Goal: Transaction & Acquisition: Purchase product/service

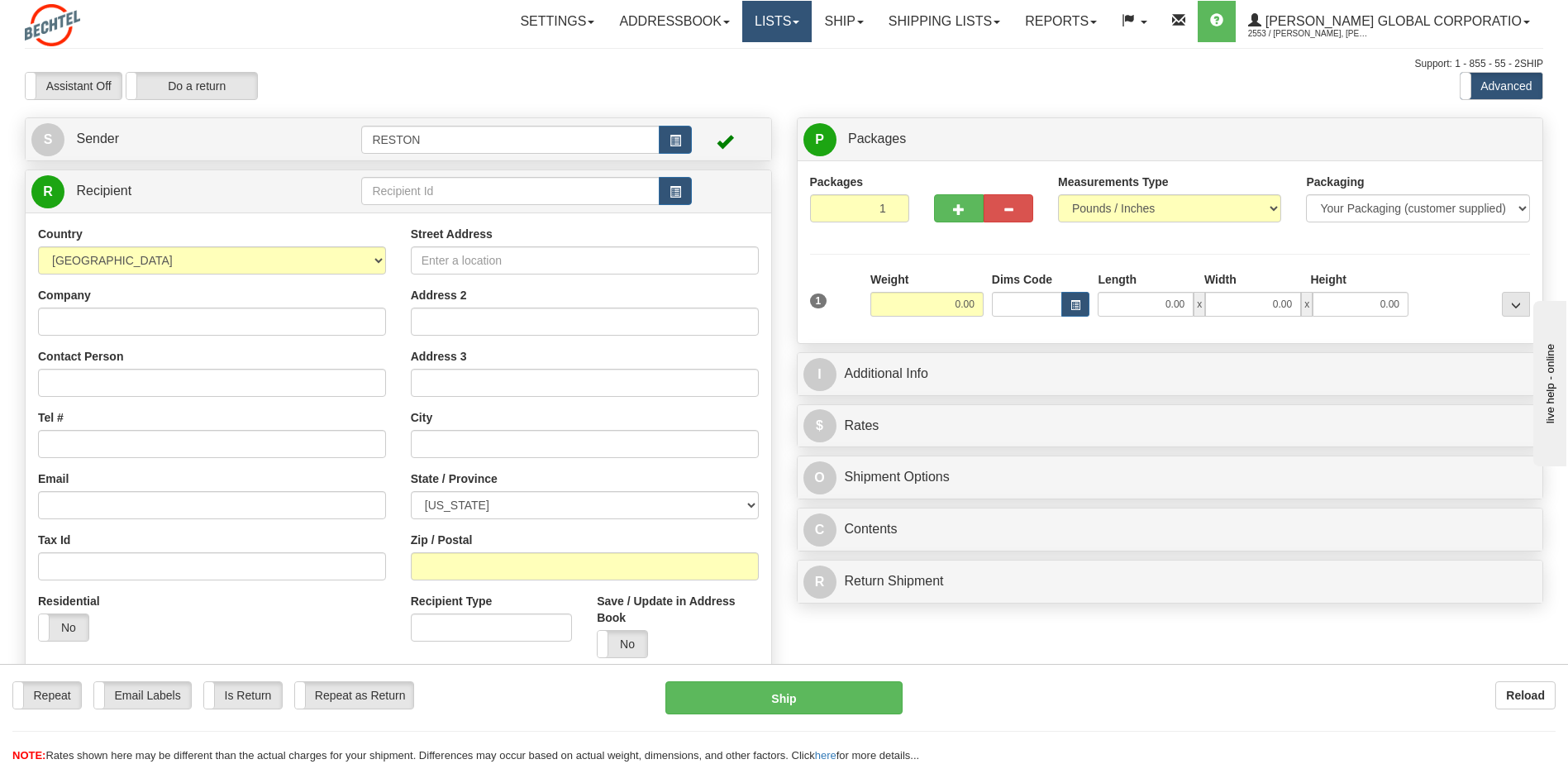
click at [799, 22] on span at bounding box center [797, 23] width 7 height 3
click at [1012, 30] on link "Shipping lists" at bounding box center [944, 22] width 137 height 42
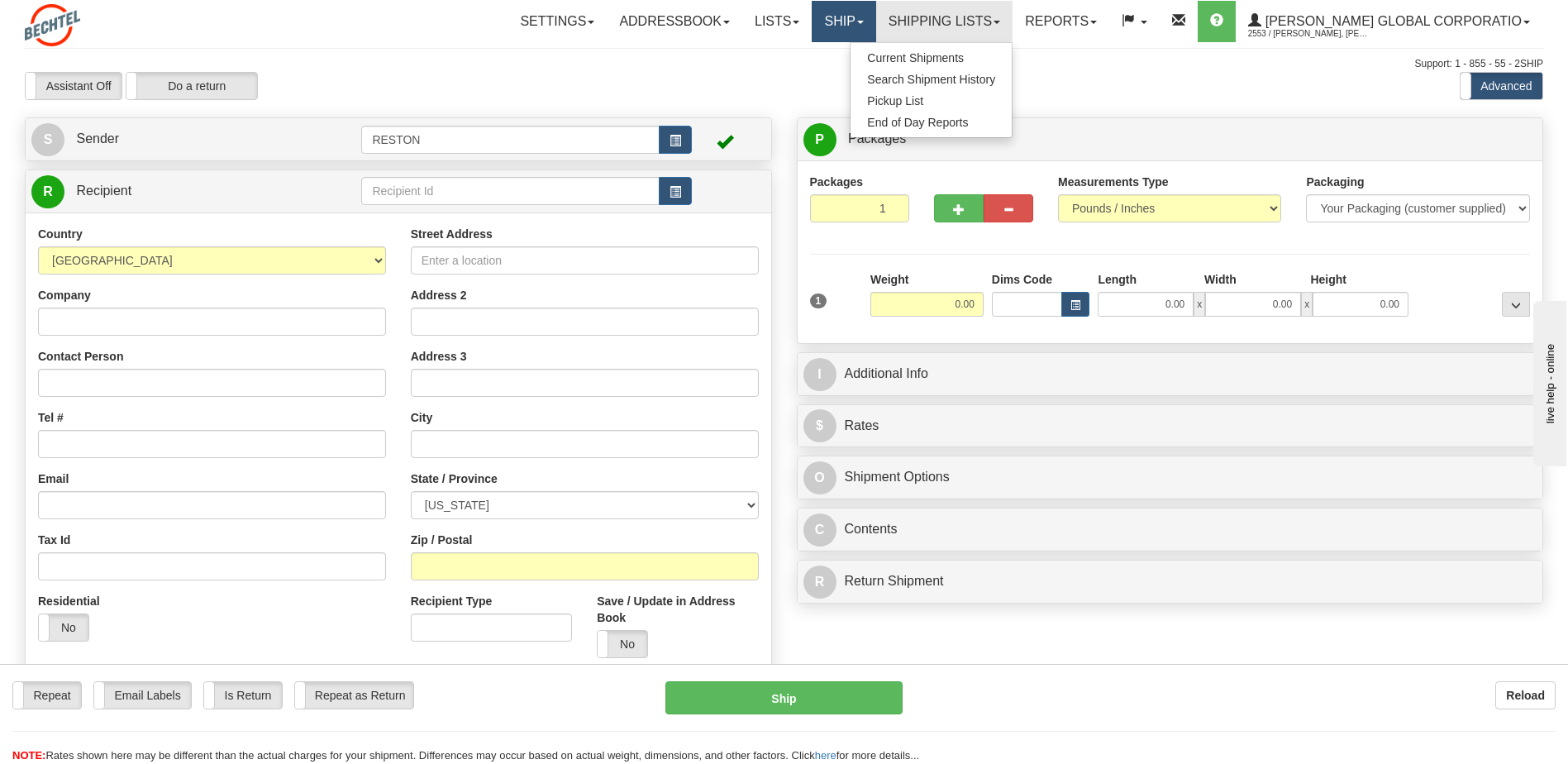
click at [876, 23] on link "Ship" at bounding box center [843, 22] width 63 height 42
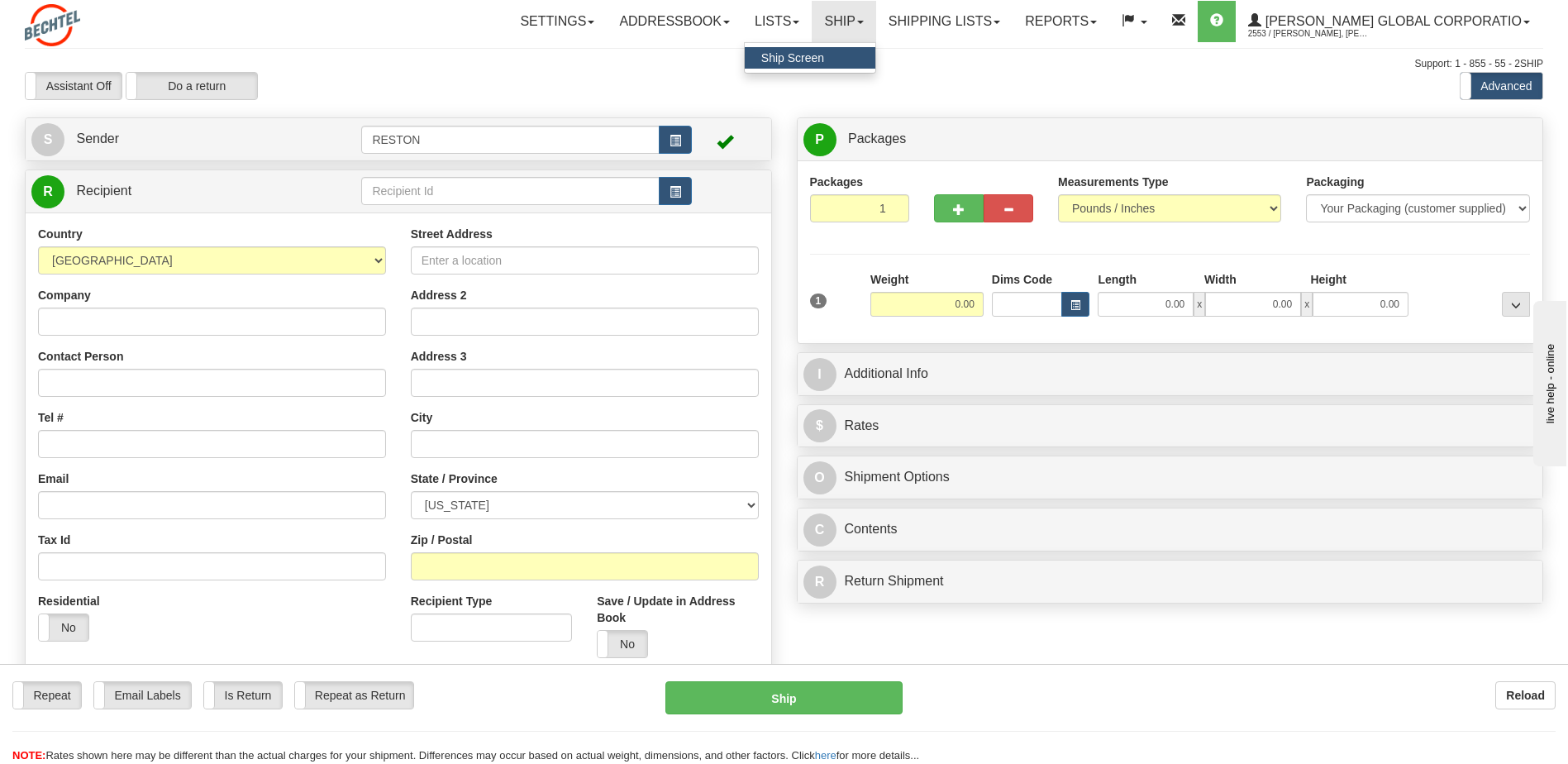
click at [824, 54] on span "Ship Screen" at bounding box center [792, 57] width 63 height 13
click at [87, 81] on label "Assistant Off" at bounding box center [73, 86] width 96 height 26
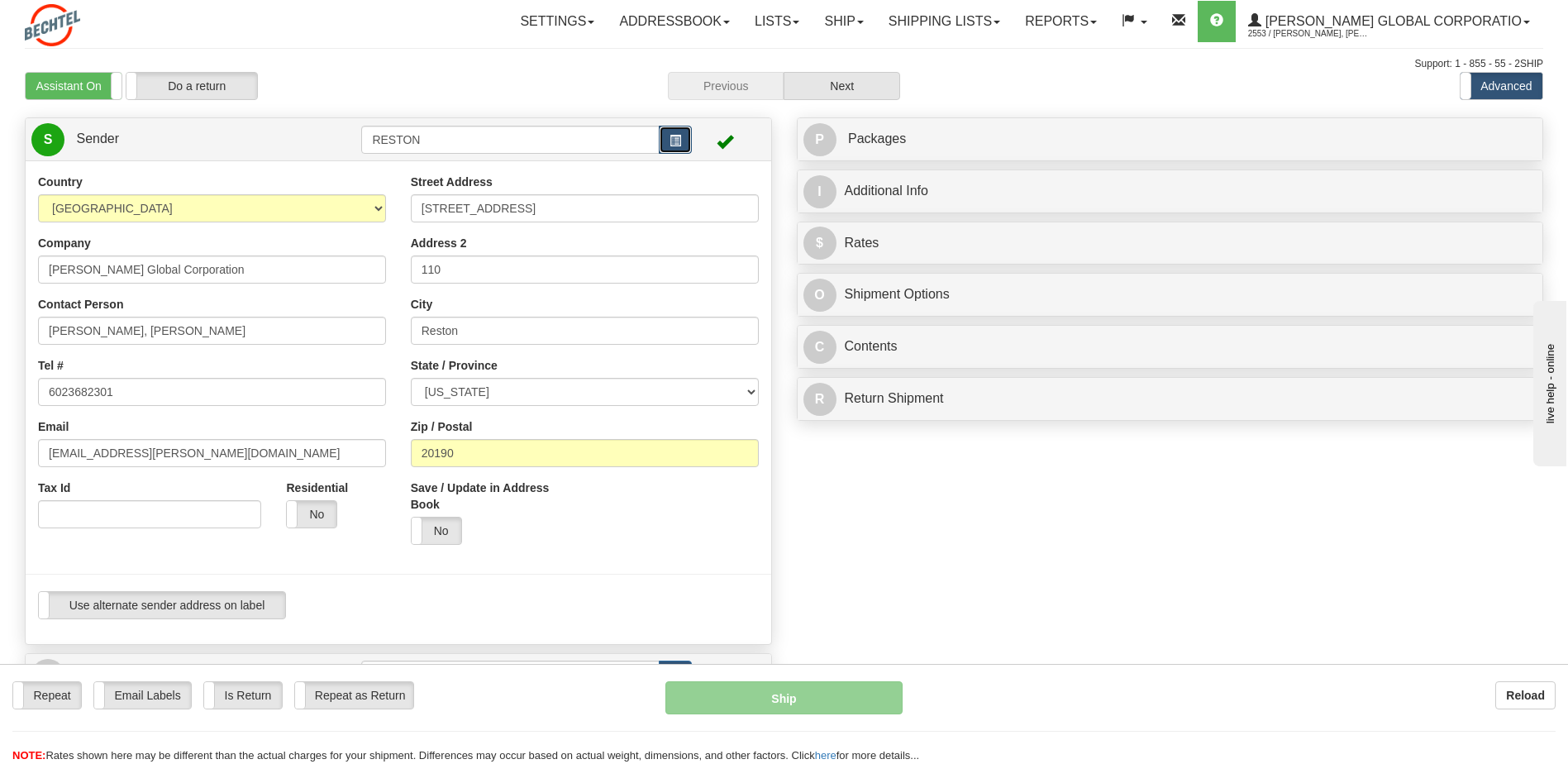
click at [677, 136] on span "button" at bounding box center [675, 141] width 11 height 10
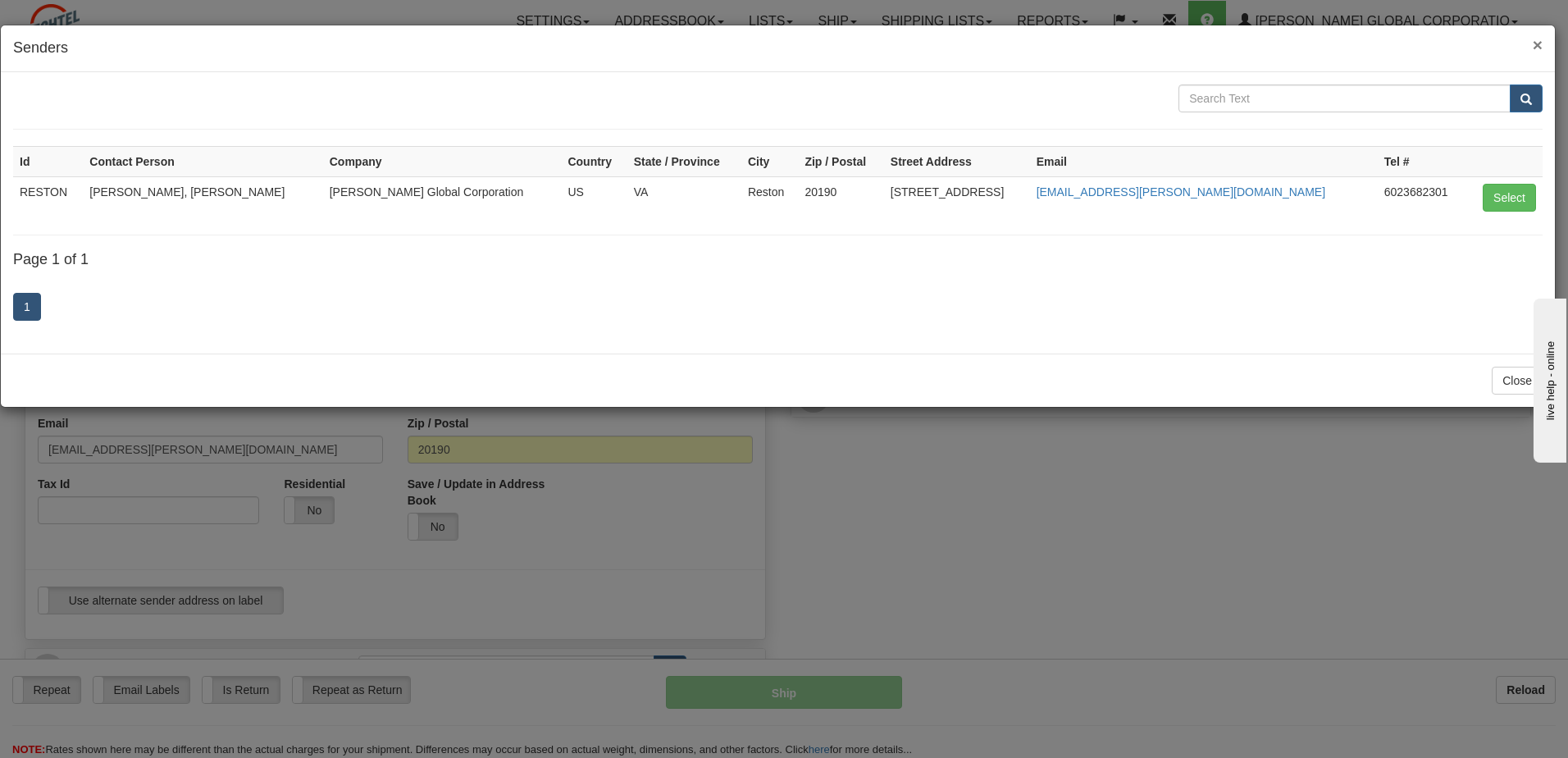
click at [1539, 41] on span "×" at bounding box center [1537, 45] width 9 height 19
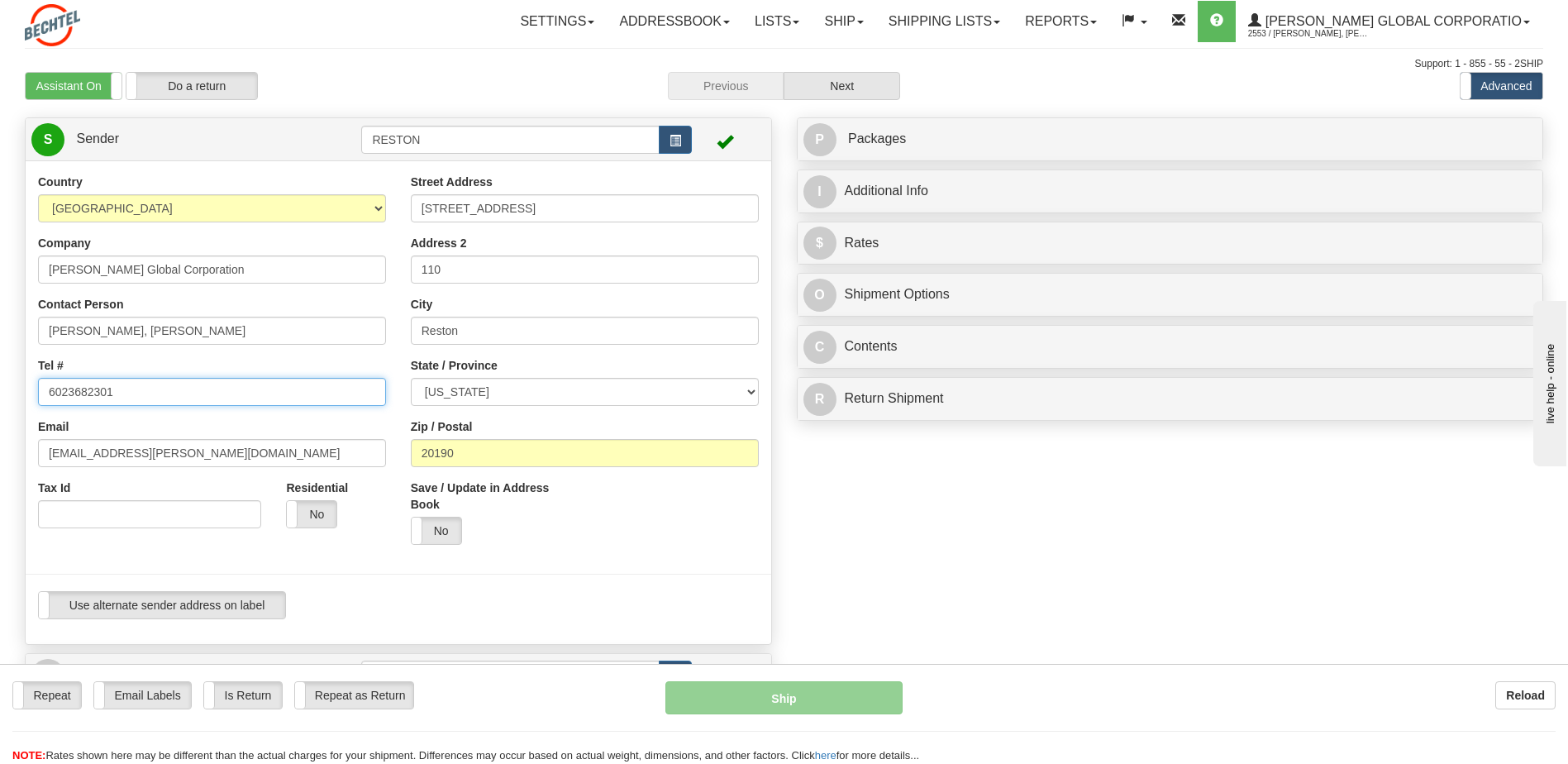
drag, startPoint x: 127, startPoint y: 389, endPoint x: 2, endPoint y: 392, distance: 125.0
click at [2, 392] on div "Toggle navigation Settings Shipping Preferences Fields Preferences New" at bounding box center [784, 446] width 1568 height 894
type input "703"
click button "Delete" at bounding box center [0, 0] width 0 height 0
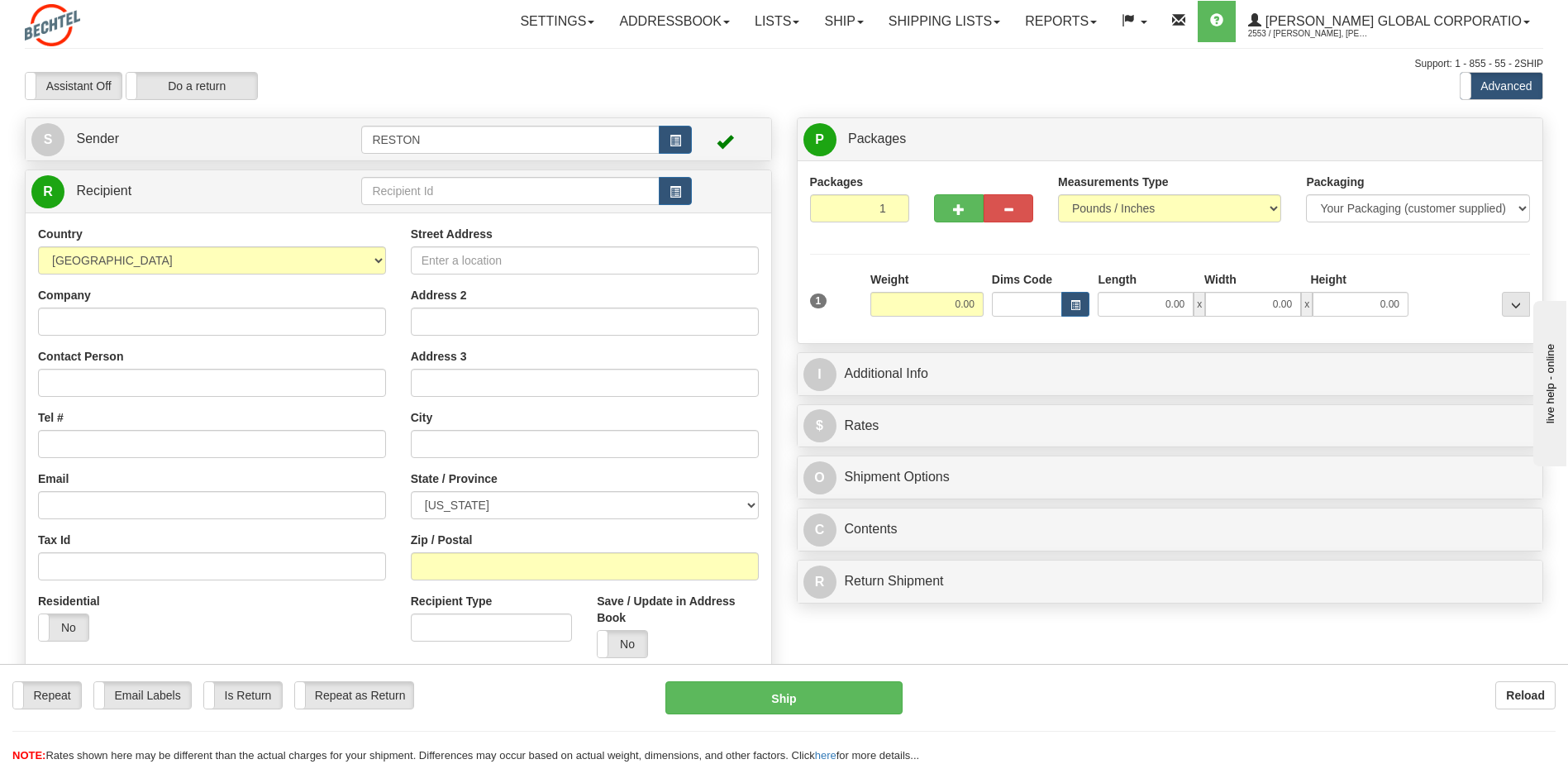
click at [187, 355] on div "Contact Person" at bounding box center [212, 372] width 348 height 49
click at [113, 77] on label "Assistant Off" at bounding box center [73, 86] width 96 height 26
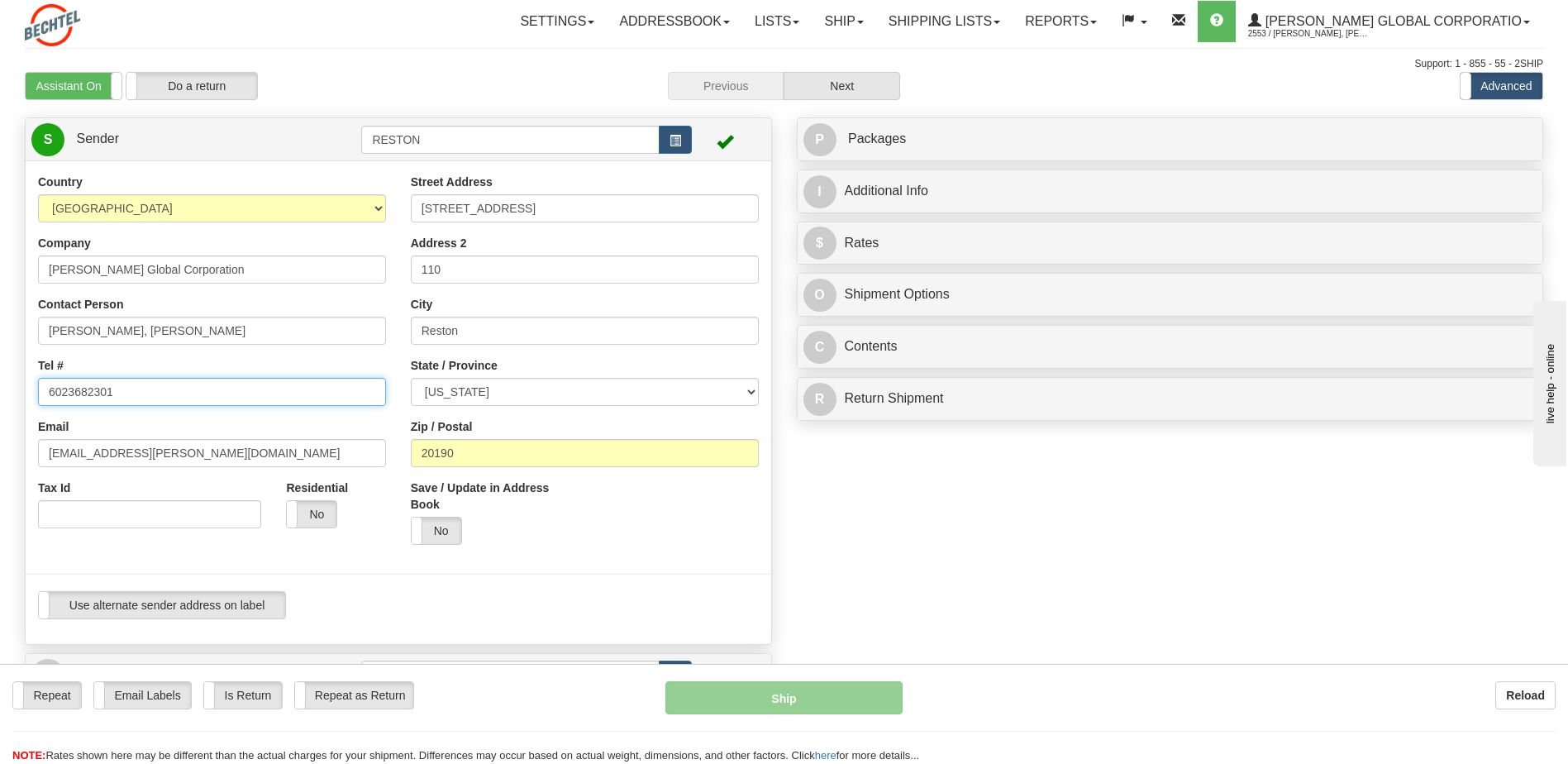
click at [136, 388] on input "6023682301" at bounding box center [212, 392] width 348 height 28
drag, startPoint x: 136, startPoint y: 388, endPoint x: -26, endPoint y: 395, distance: 162.2
click at [0, 395] on html "Training Course Close Toggle navigation Settings Shipping Preferences New Sende…" at bounding box center [784, 382] width 1568 height 764
type input "7034296319"
click at [617, 567] on div at bounding box center [398, 574] width 771 height 34
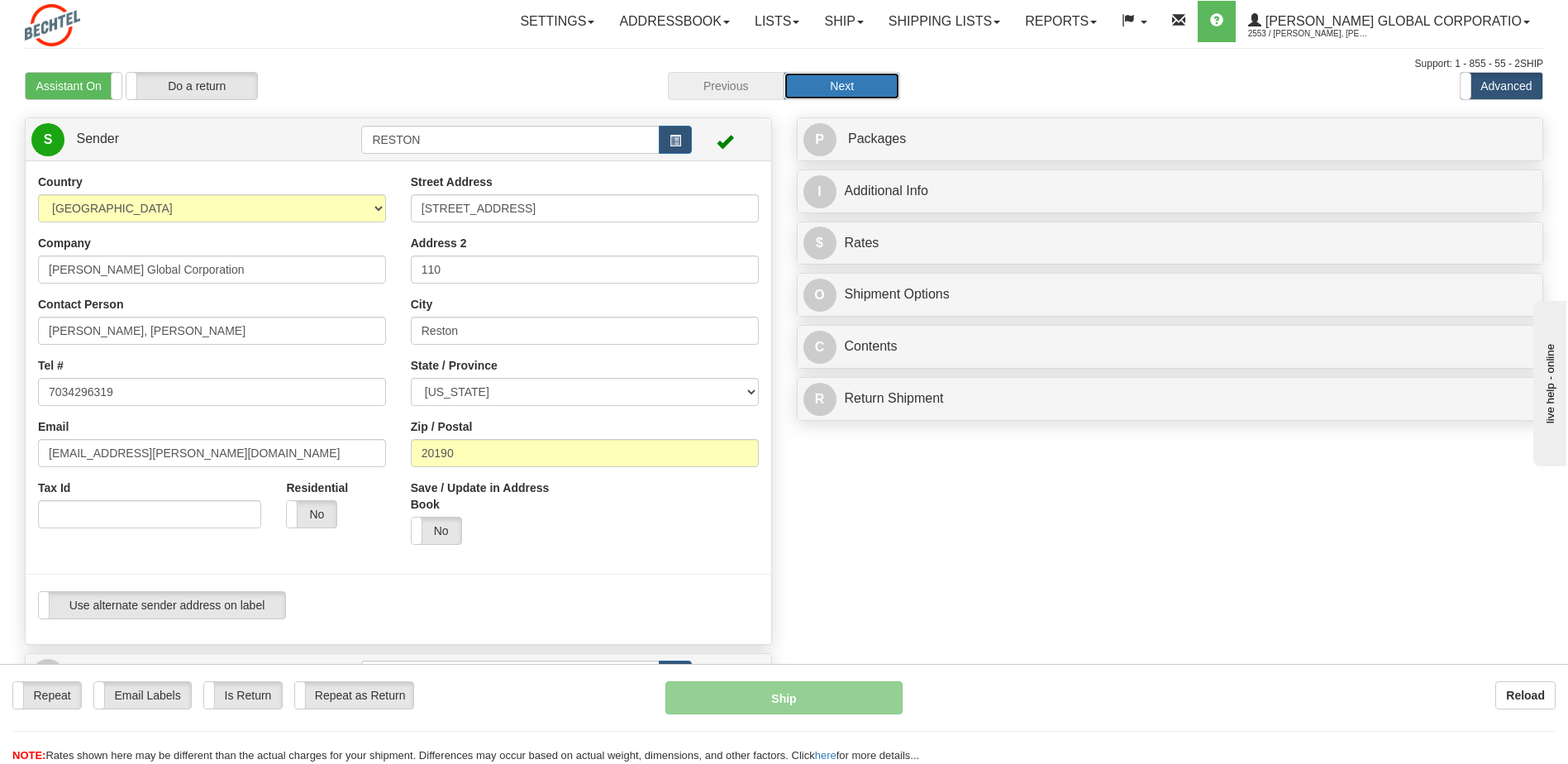
click at [851, 80] on button "Next" at bounding box center [842, 86] width 117 height 28
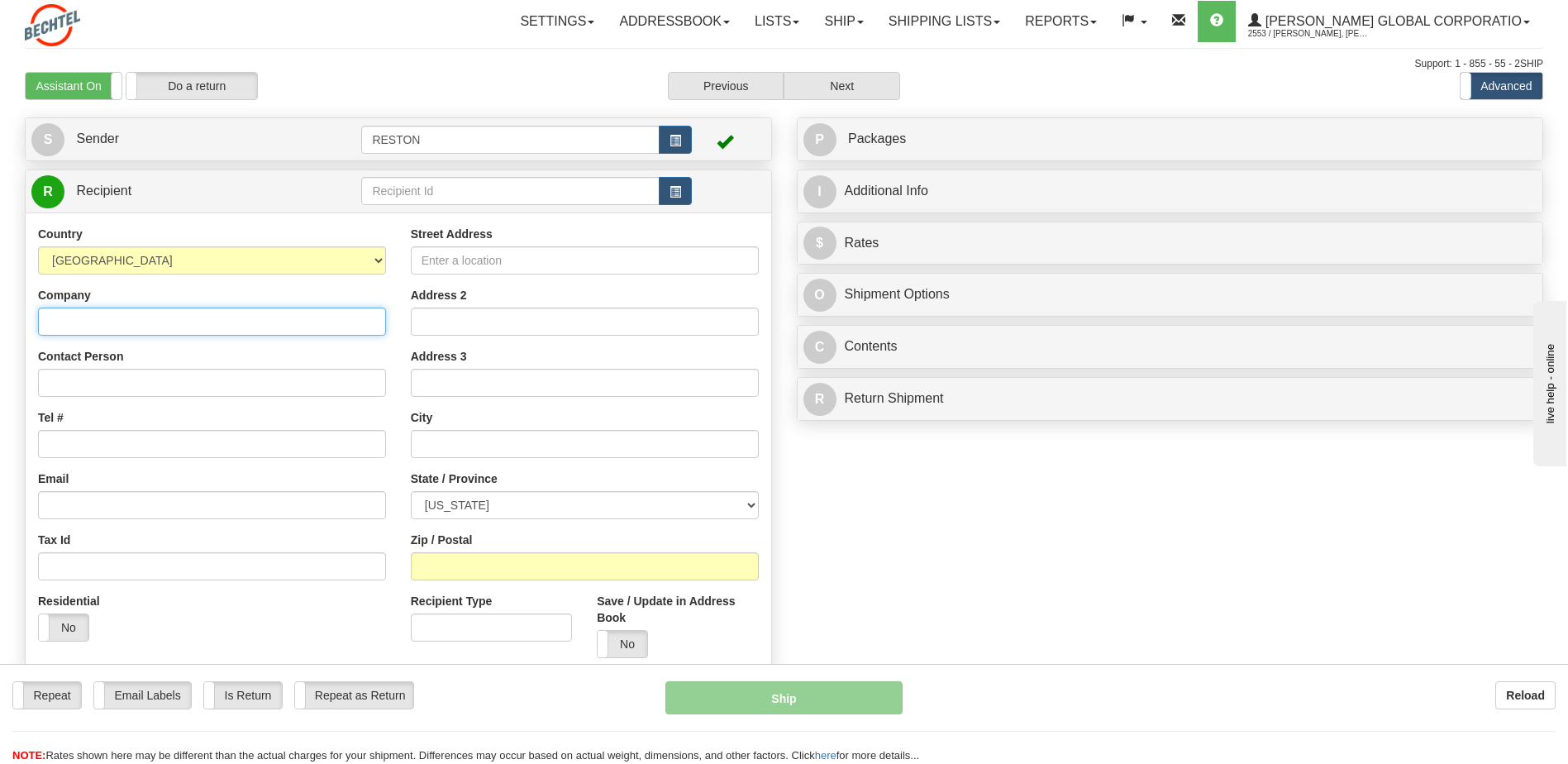
click at [92, 319] on input "Company" at bounding box center [212, 322] width 348 height 28
type input "Bechtel"
click at [97, 447] on input "Tel #" at bounding box center [212, 444] width 348 height 28
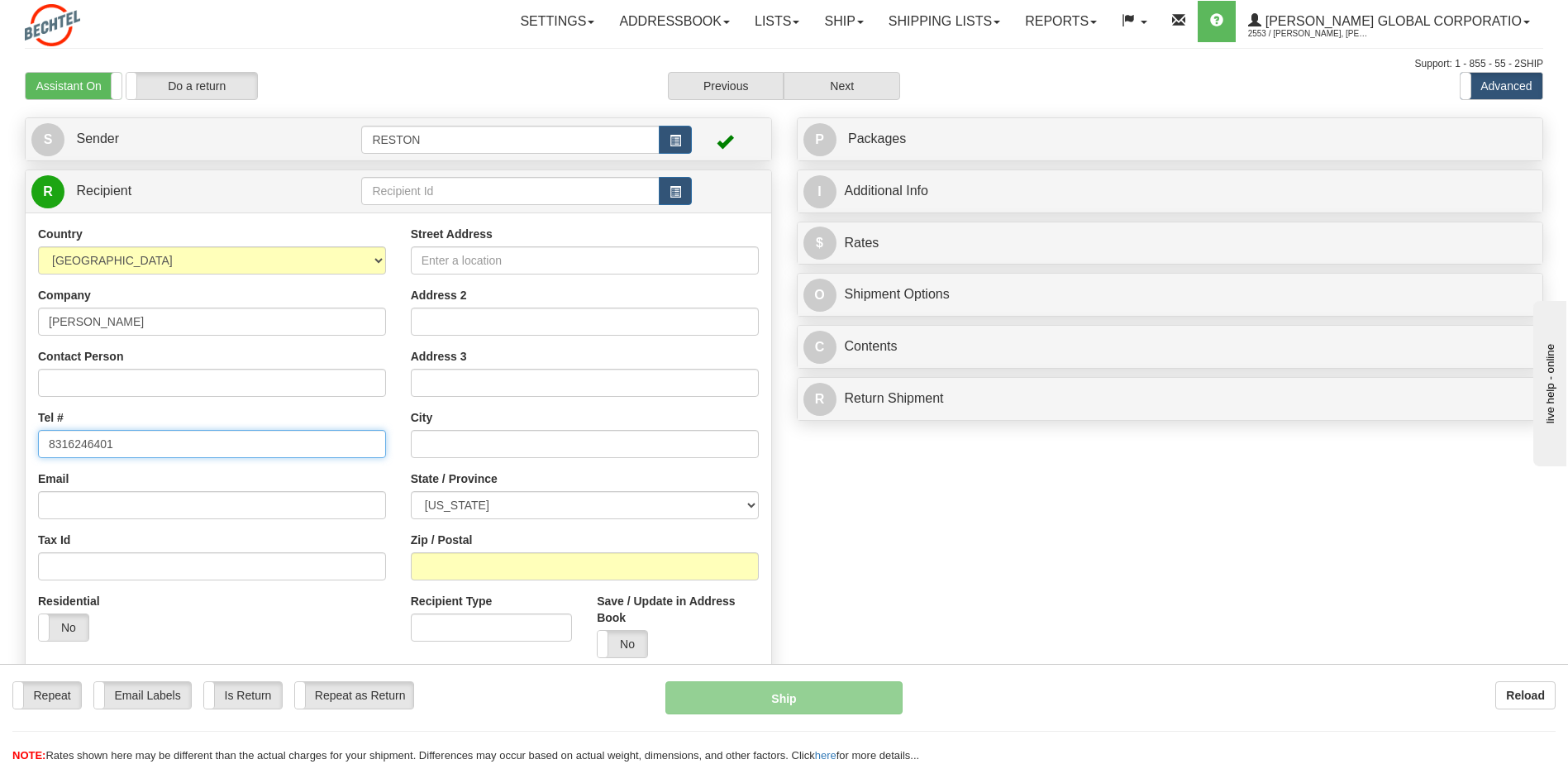
type input "8316246401"
click at [141, 496] on input "Email" at bounding box center [212, 506] width 348 height 28
click at [478, 256] on input "Street Address" at bounding box center [584, 260] width 348 height 28
click at [457, 256] on input "Street Address" at bounding box center [584, 260] width 348 height 28
paste input "1833 Judson s"
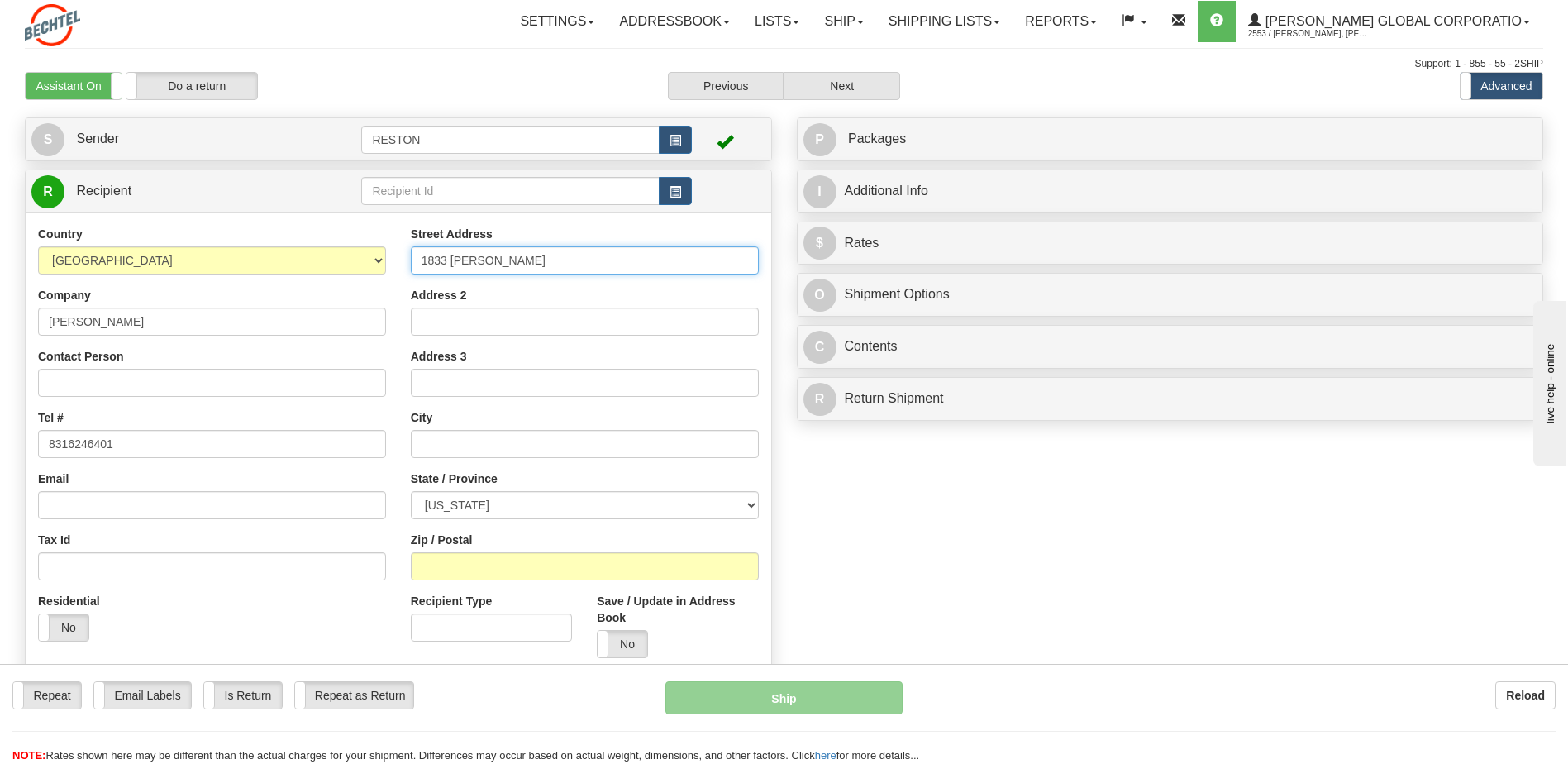
type input "1833 [PERSON_NAME]"
click at [69, 387] on input "Contact Person" at bounding box center [212, 383] width 348 height 28
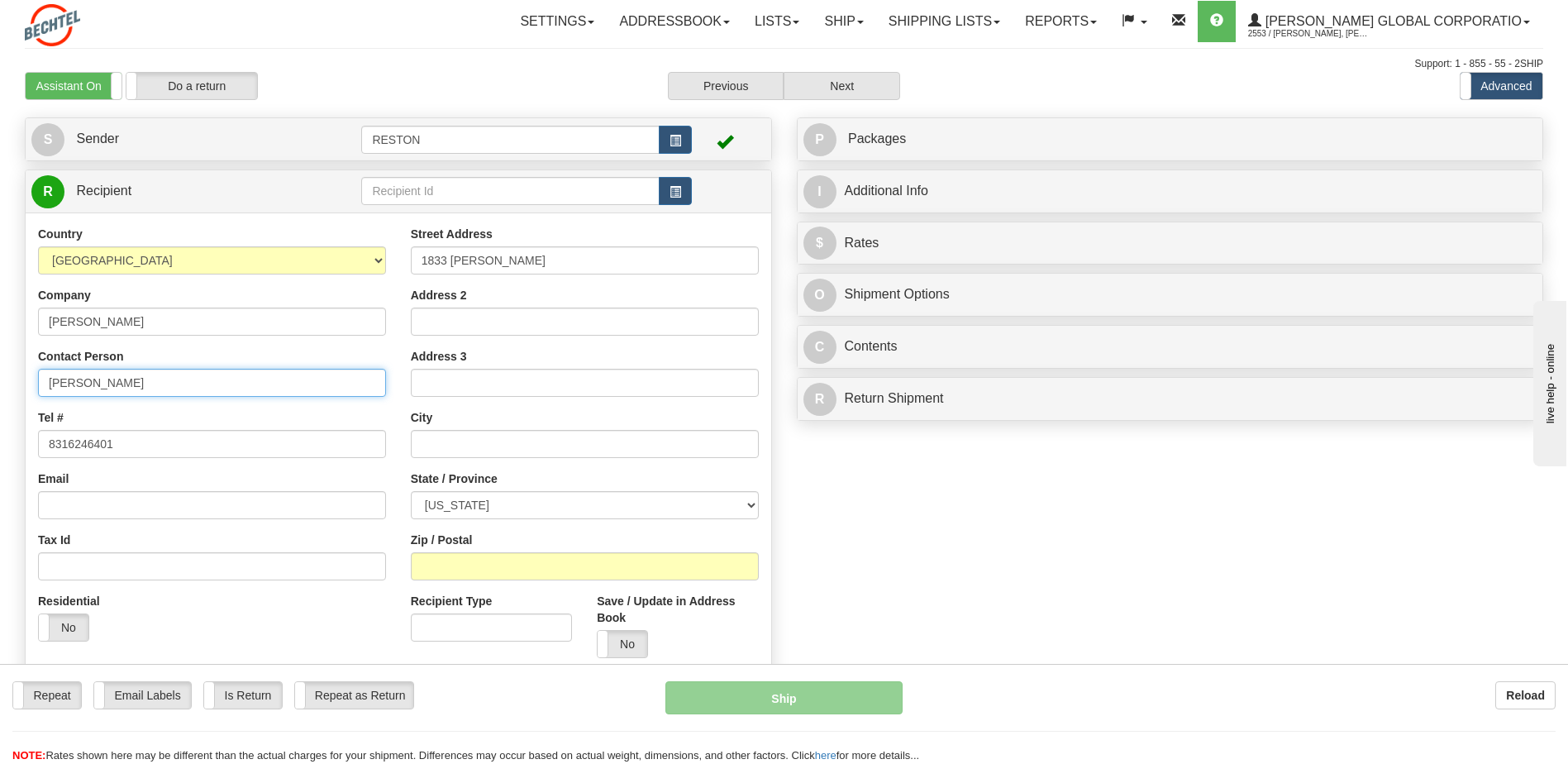
type input "[PERSON_NAME]"
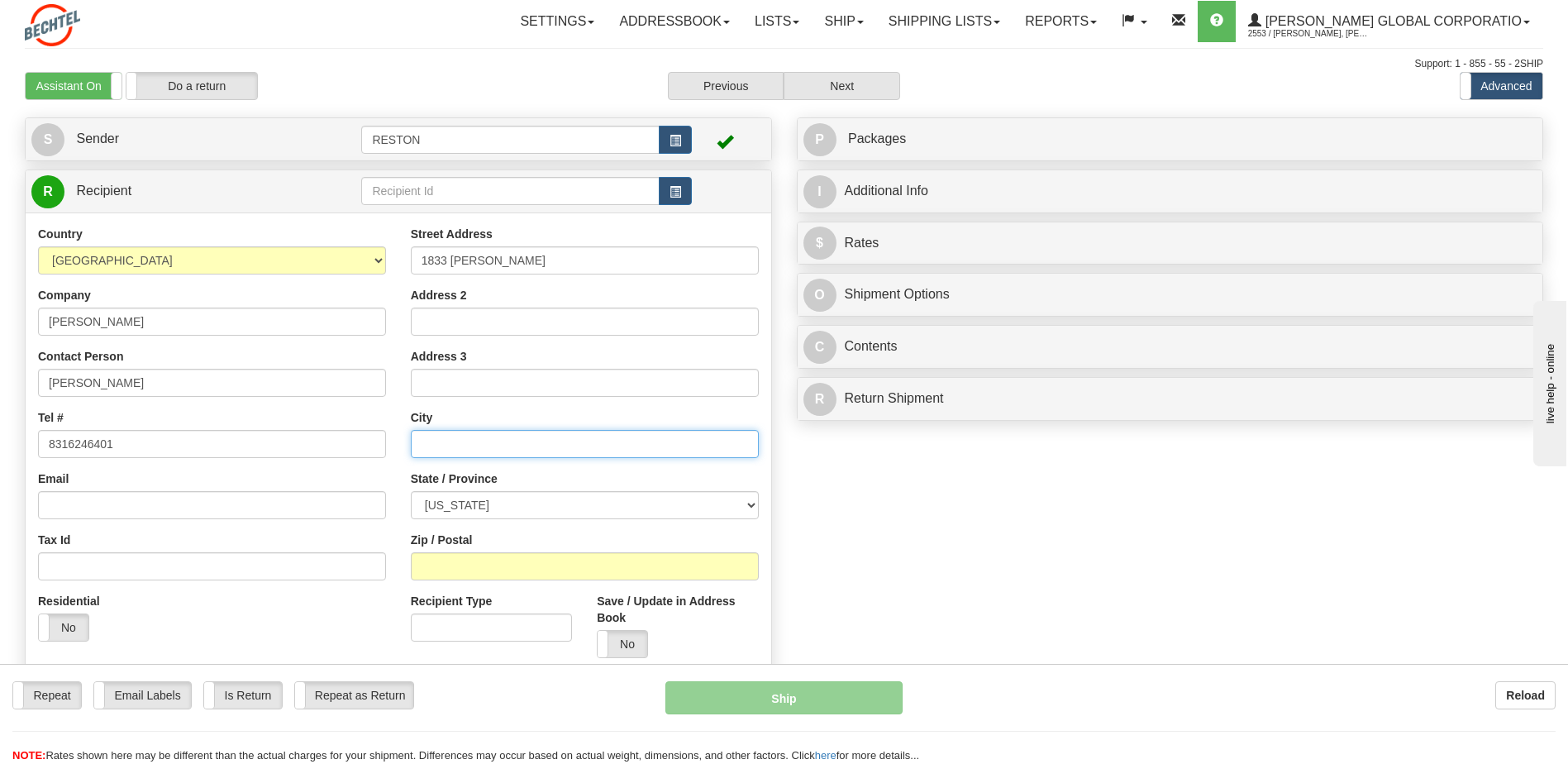
click at [437, 440] on input "text" at bounding box center [584, 444] width 348 height 28
type input "Seaside"
select select "CA"
click at [438, 570] on input "Zip / Postal" at bounding box center [584, 566] width 348 height 28
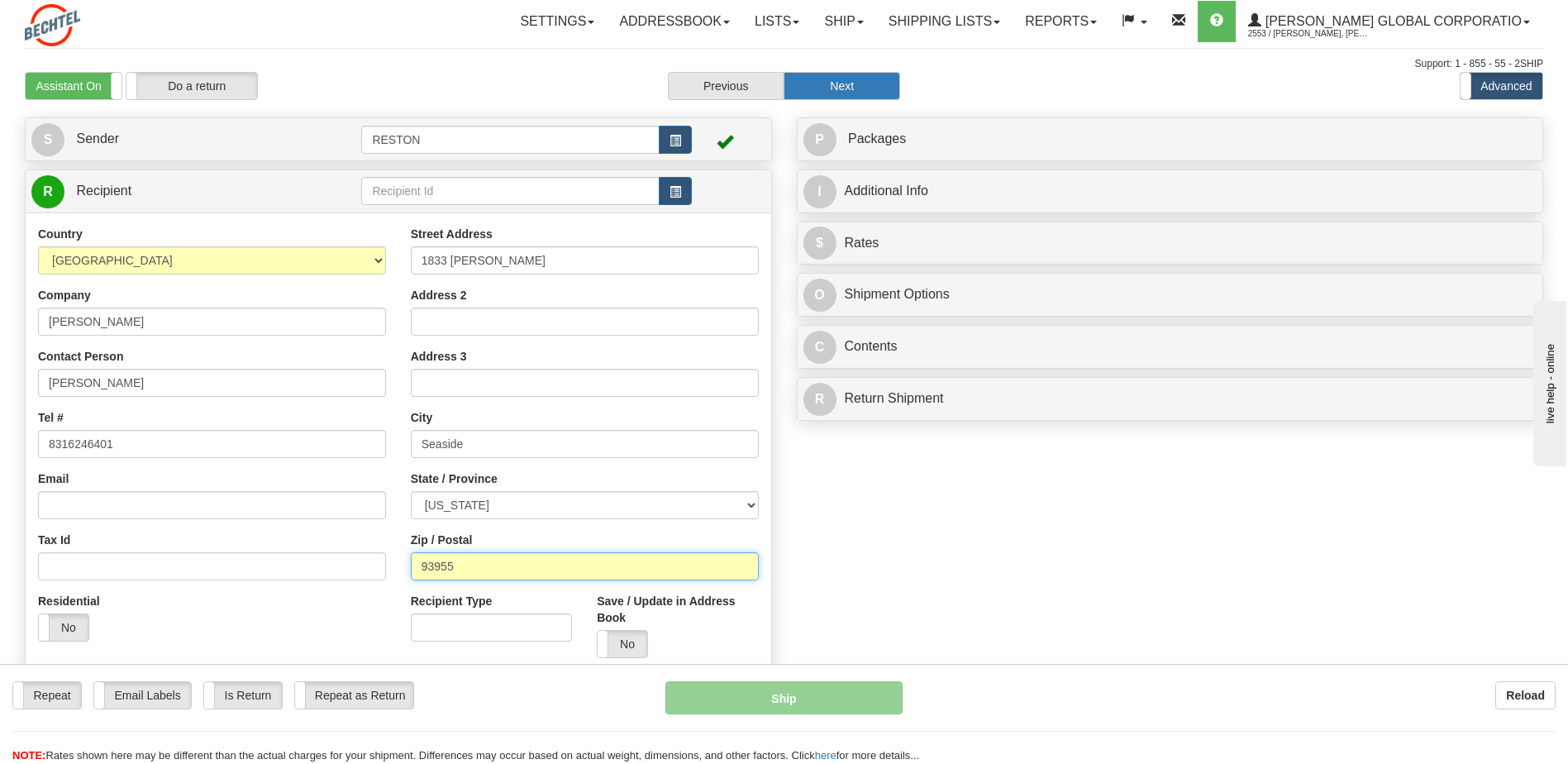
type input "93955"
click at [872, 84] on button "Next" at bounding box center [842, 86] width 117 height 28
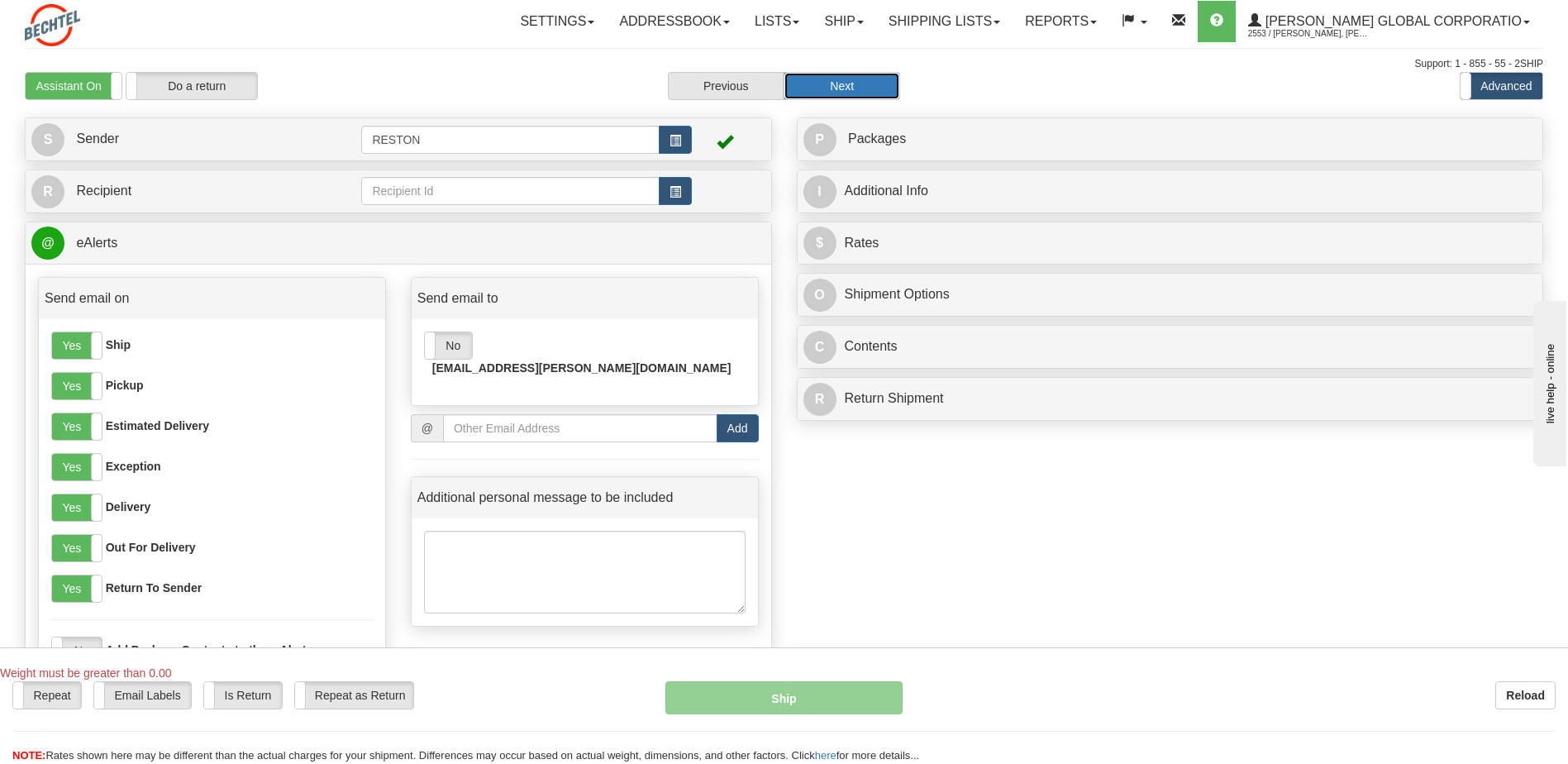
click at [855, 85] on button "Next" at bounding box center [842, 86] width 117 height 28
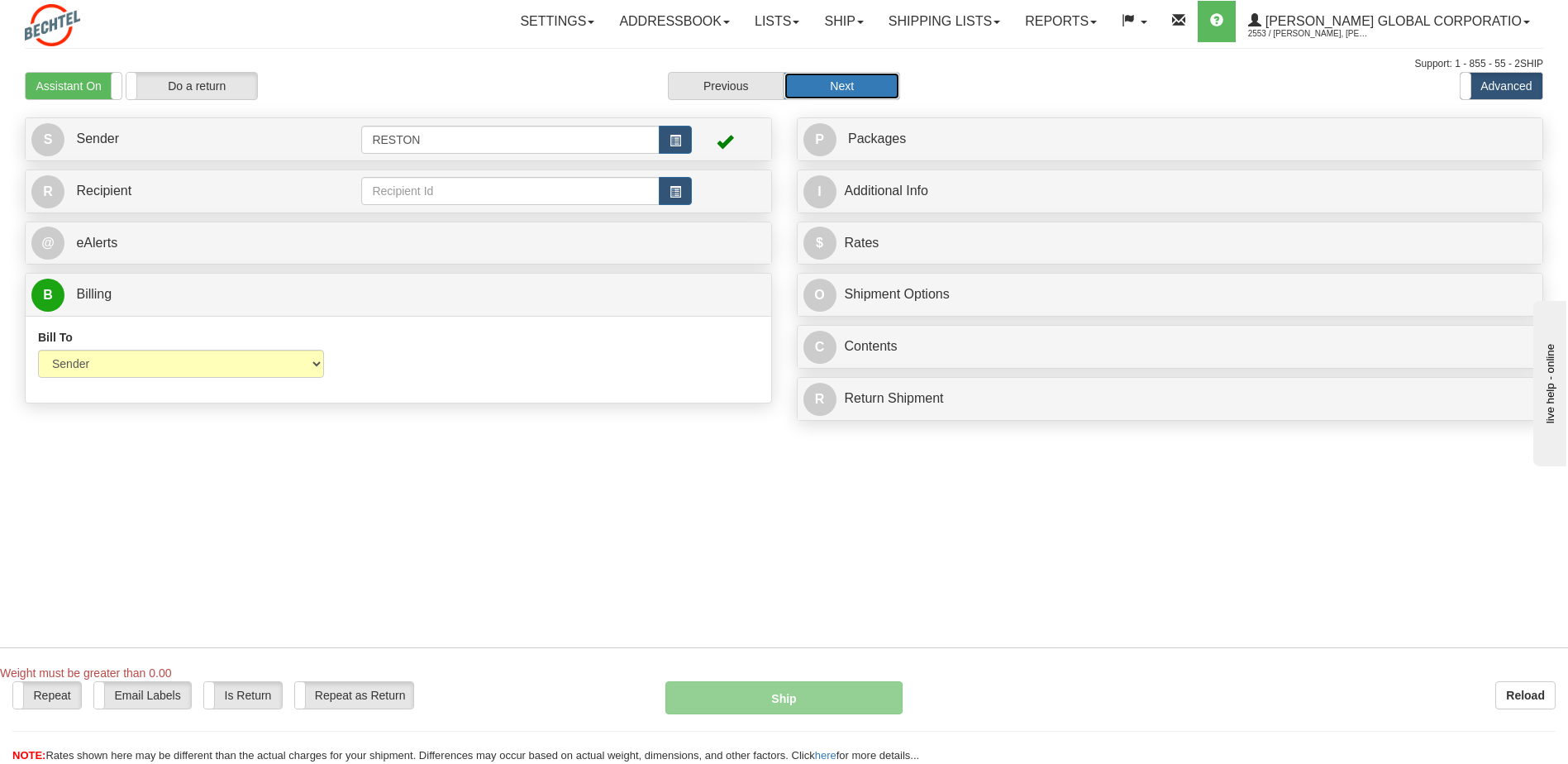
click at [877, 77] on button "Next" at bounding box center [842, 86] width 117 height 28
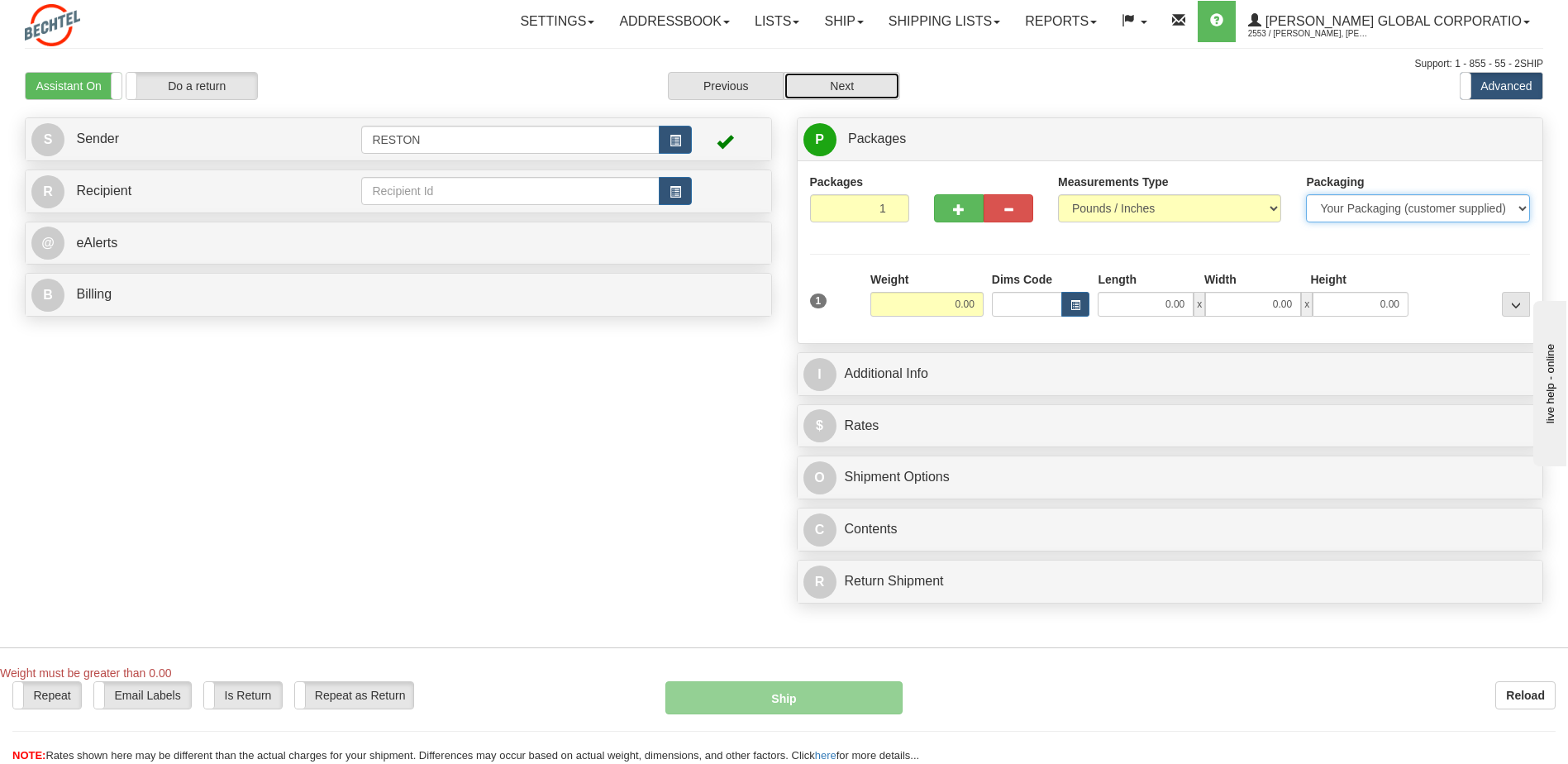
click at [1521, 211] on select "Your Packaging (customer supplied) Envelope (carrier supplied) Pack (carrier su…" at bounding box center [1418, 208] width 224 height 28
click at [1306, 194] on select "Your Packaging (customer supplied) Envelope (carrier supplied) Pack (carrier su…" at bounding box center [1418, 208] width 224 height 28
click at [942, 307] on input "0.00" at bounding box center [927, 305] width 113 height 25
type input "5.00"
click at [444, 423] on div "Create a label for the return Create Pickup Without Label S" at bounding box center [784, 365] width 1544 height 494
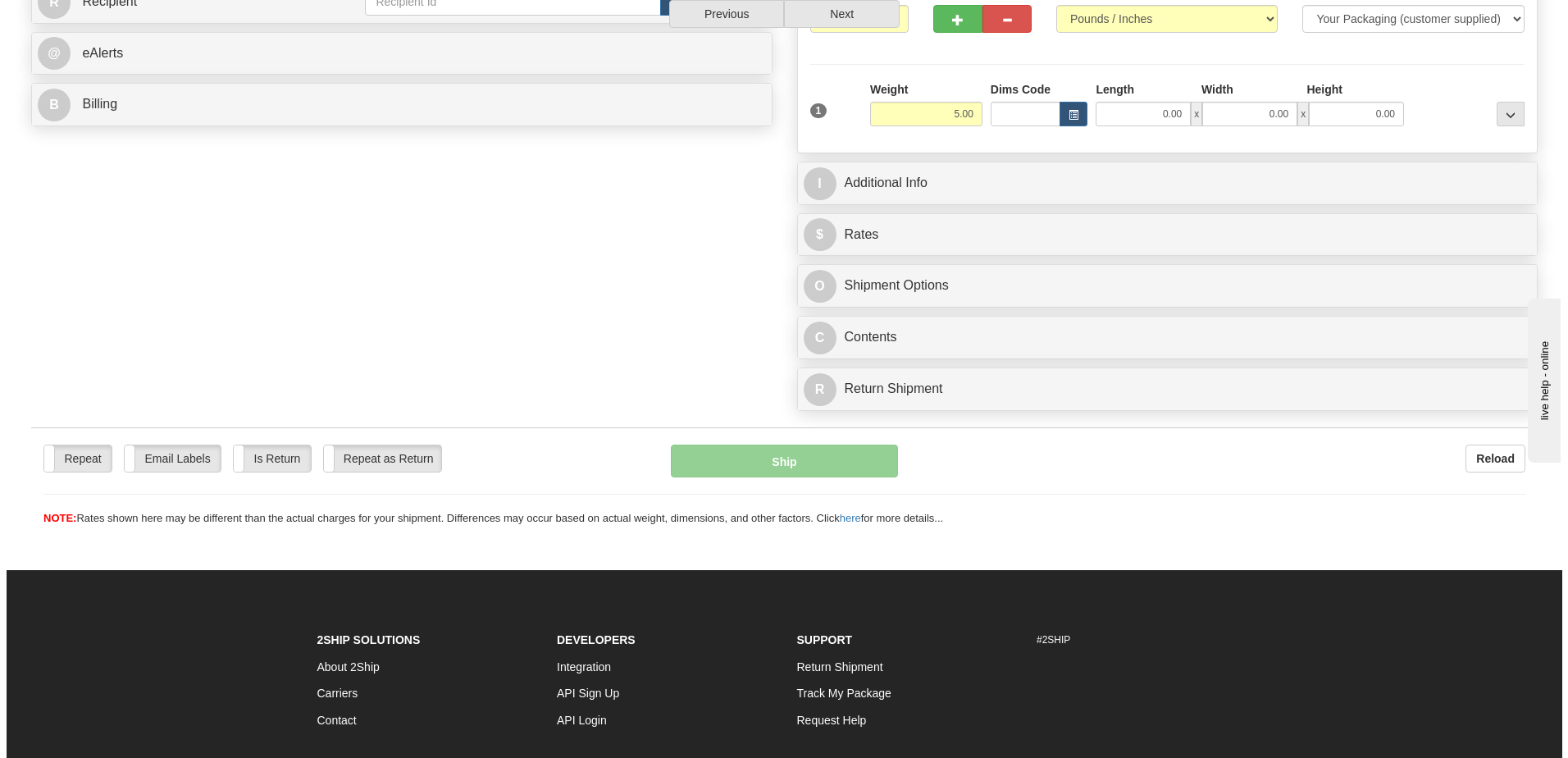
scroll to position [11, 0]
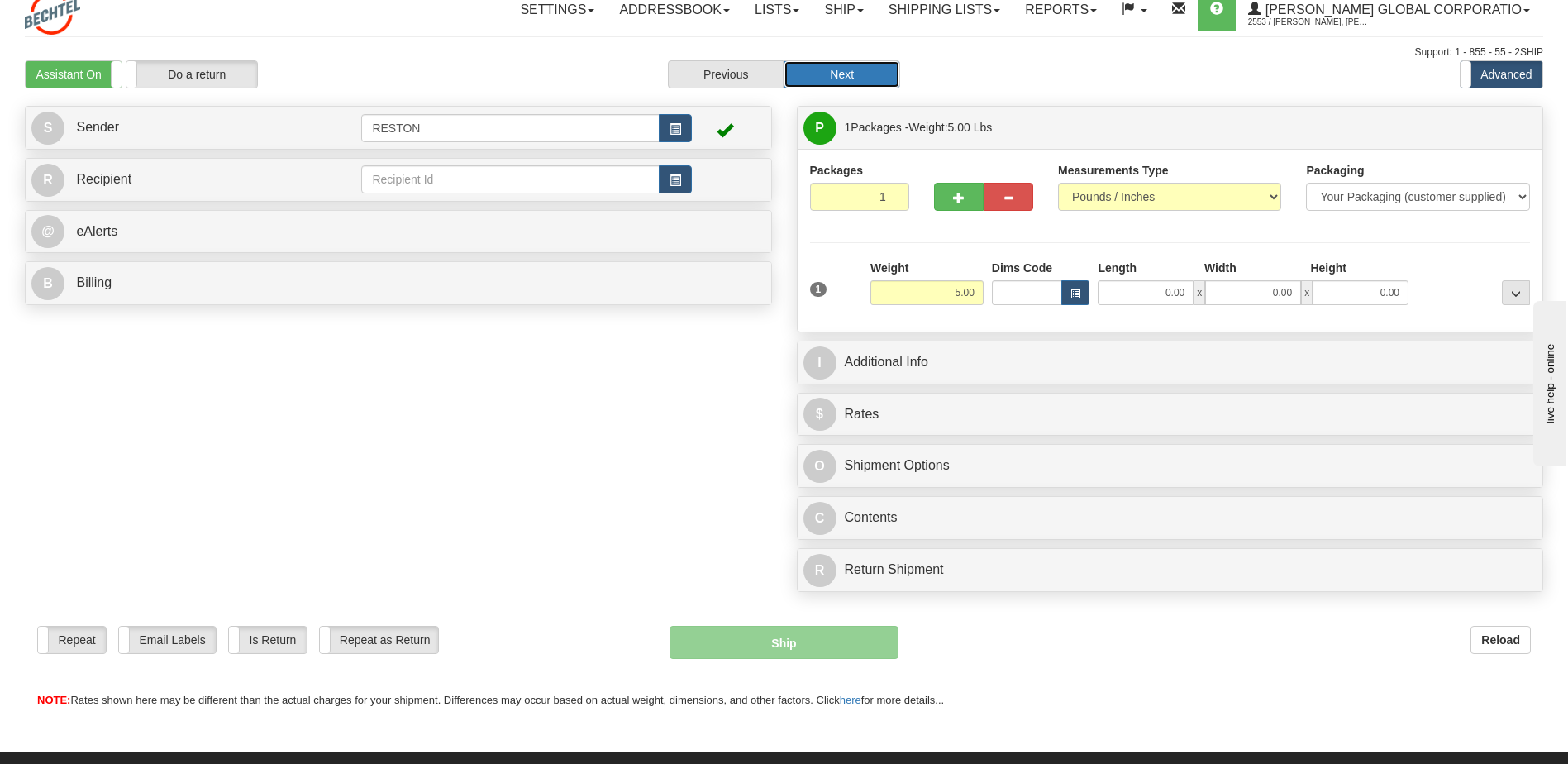
click at [873, 72] on button "Next" at bounding box center [842, 74] width 117 height 28
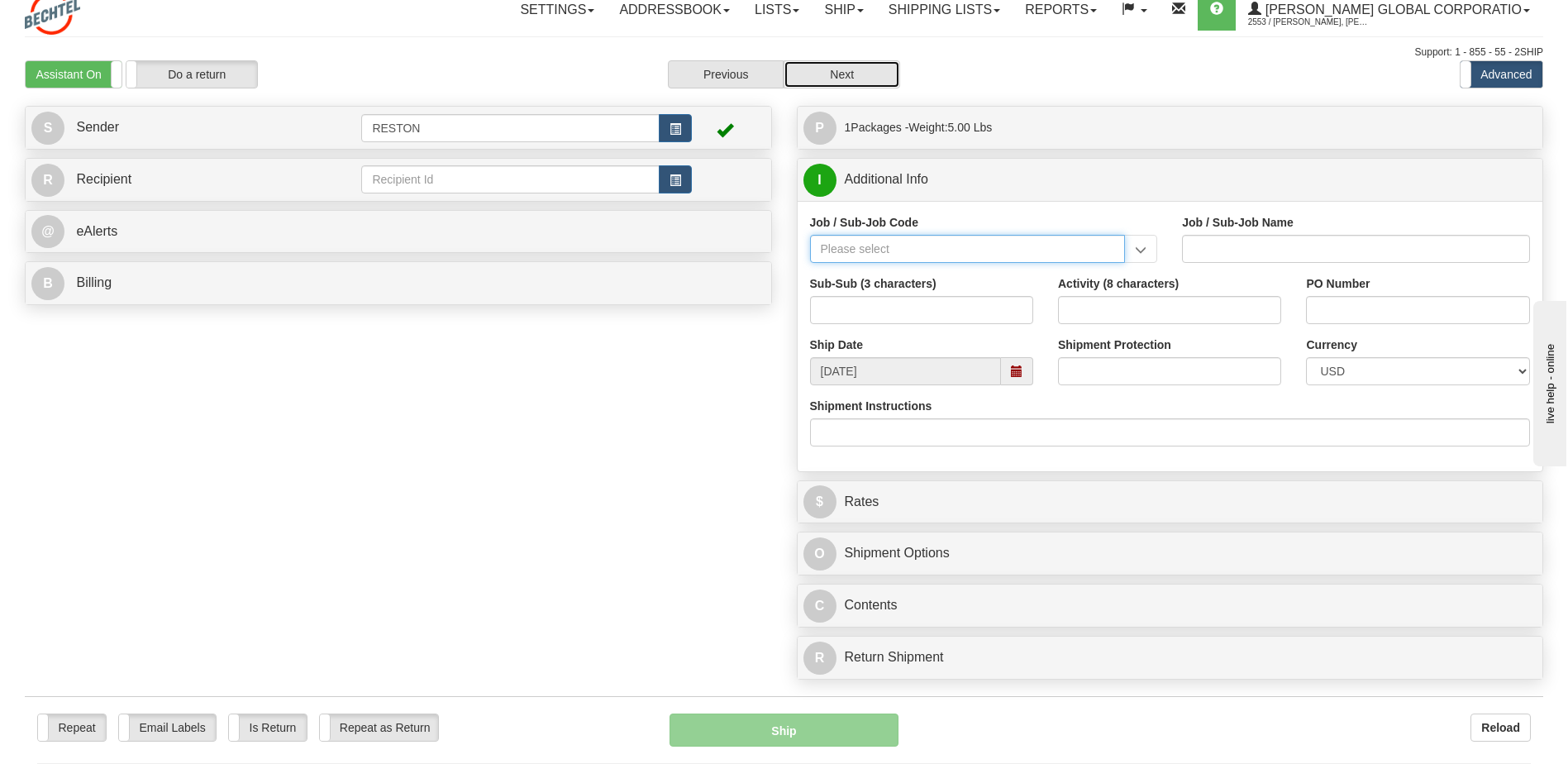
click at [907, 256] on input "Job / Sub-Job Code" at bounding box center [967, 249] width 316 height 28
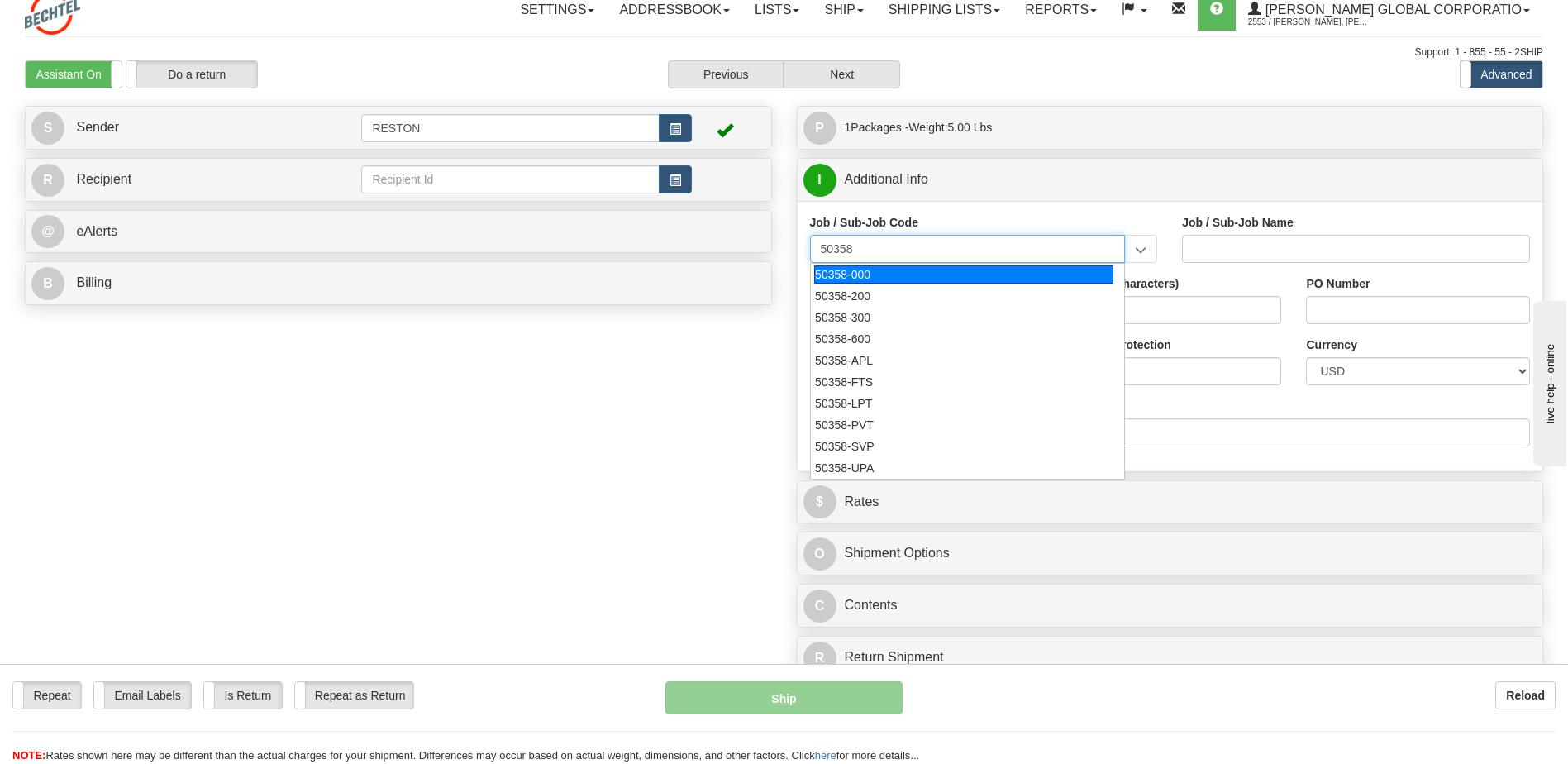
click at [877, 281] on div "50358-000" at bounding box center [964, 274] width 299 height 18
type input "50358-000"
type input "NS&E PRESIDENT - BSII PRESIDENT"
type input "50358-000"
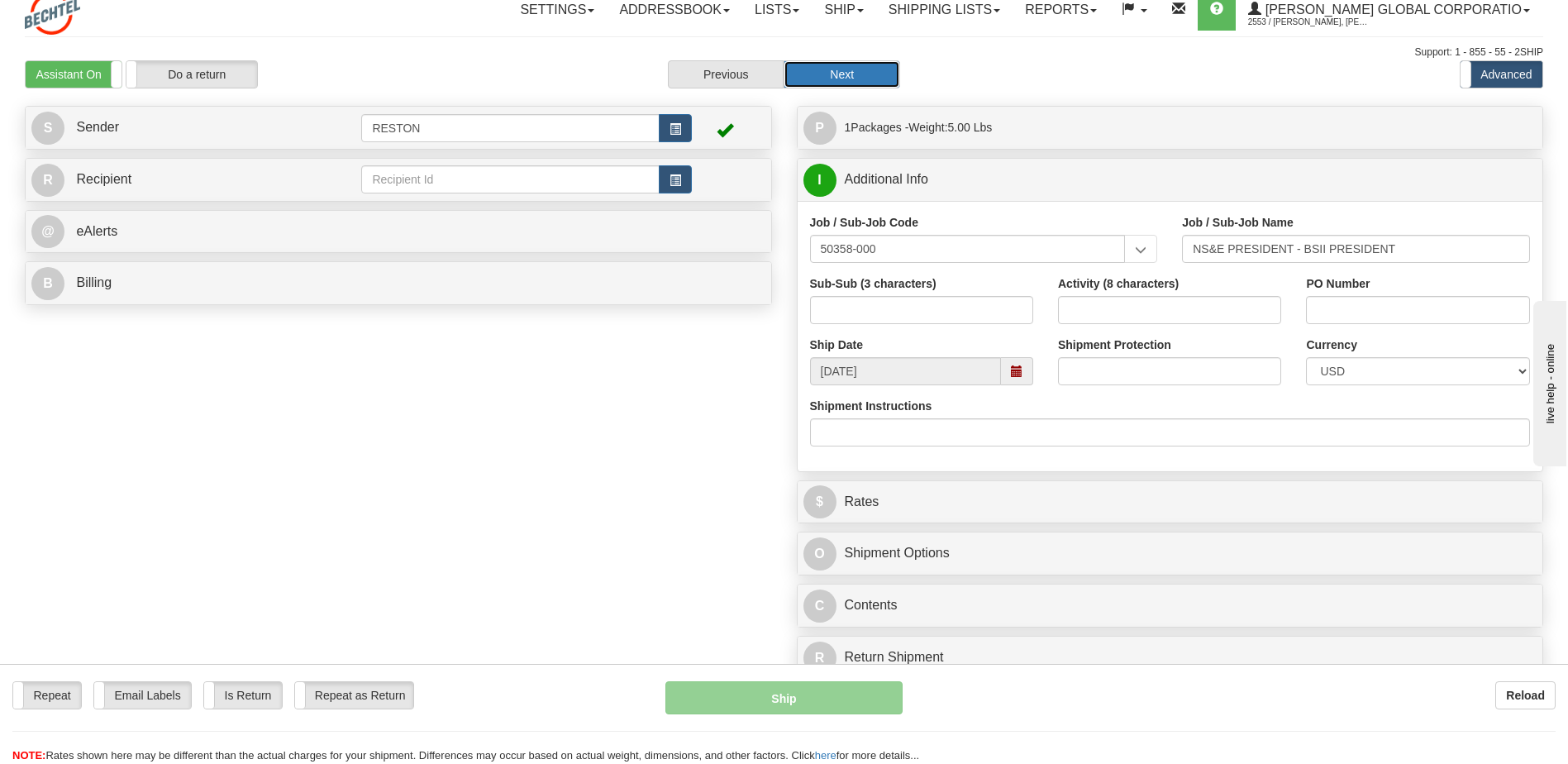
click at [866, 72] on button "Next" at bounding box center [842, 74] width 117 height 28
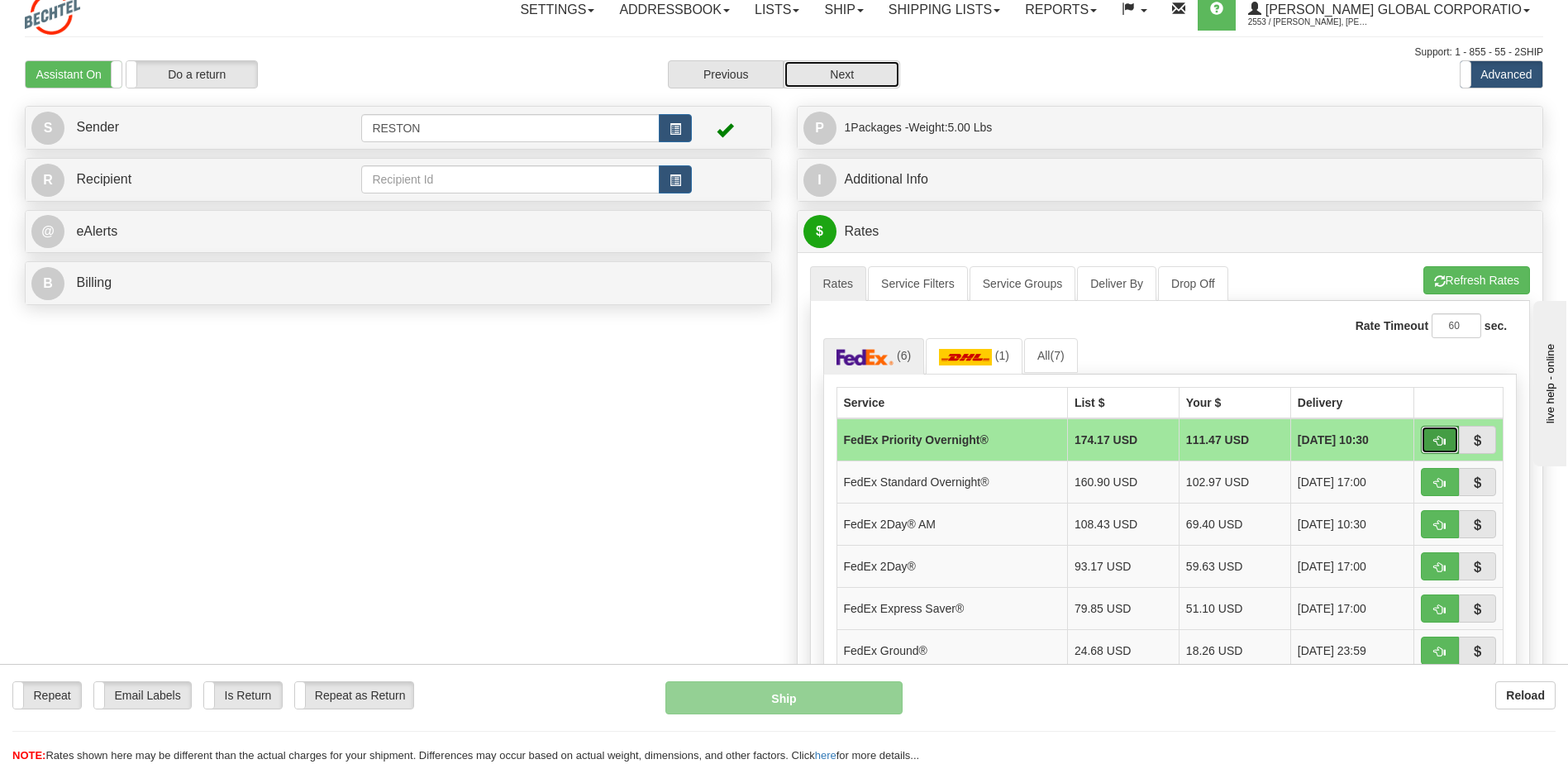
click at [1440, 439] on span "button" at bounding box center [1439, 441] width 11 height 10
type input "01"
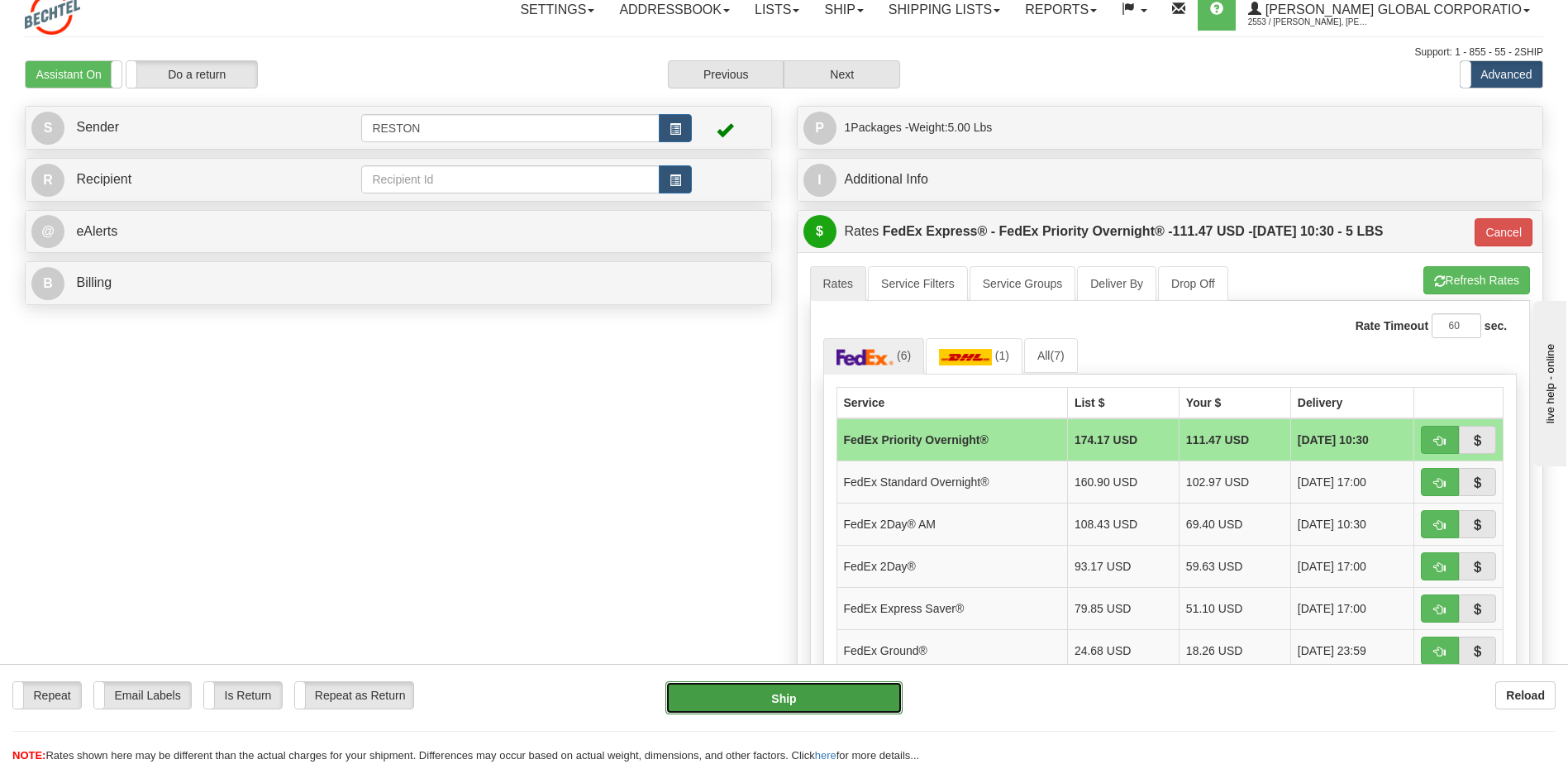
click at [820, 694] on button "Ship" at bounding box center [784, 698] width 237 height 33
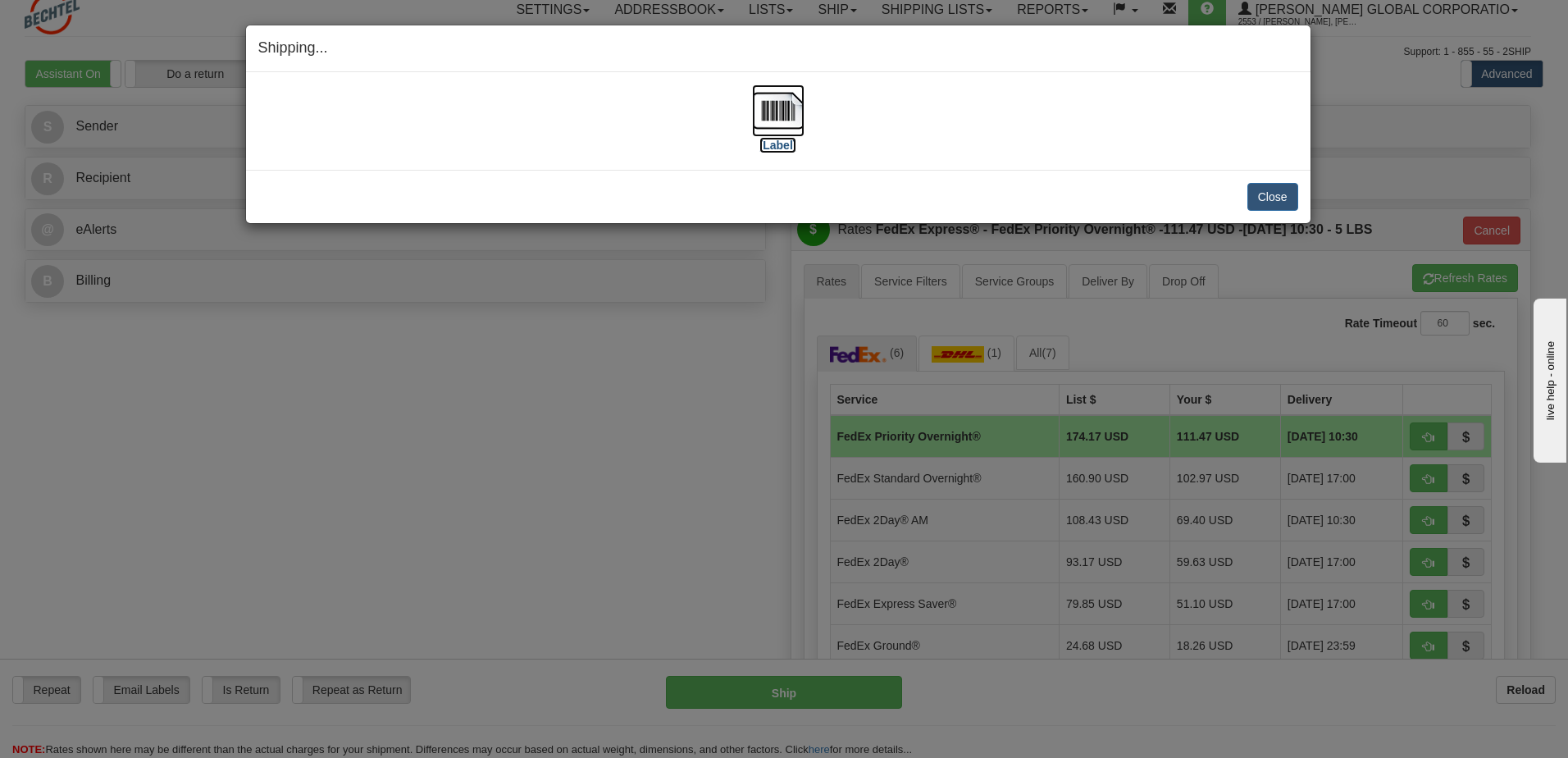
click at [774, 111] on img at bounding box center [778, 111] width 53 height 53
click at [1260, 199] on button "Close" at bounding box center [1273, 197] width 51 height 28
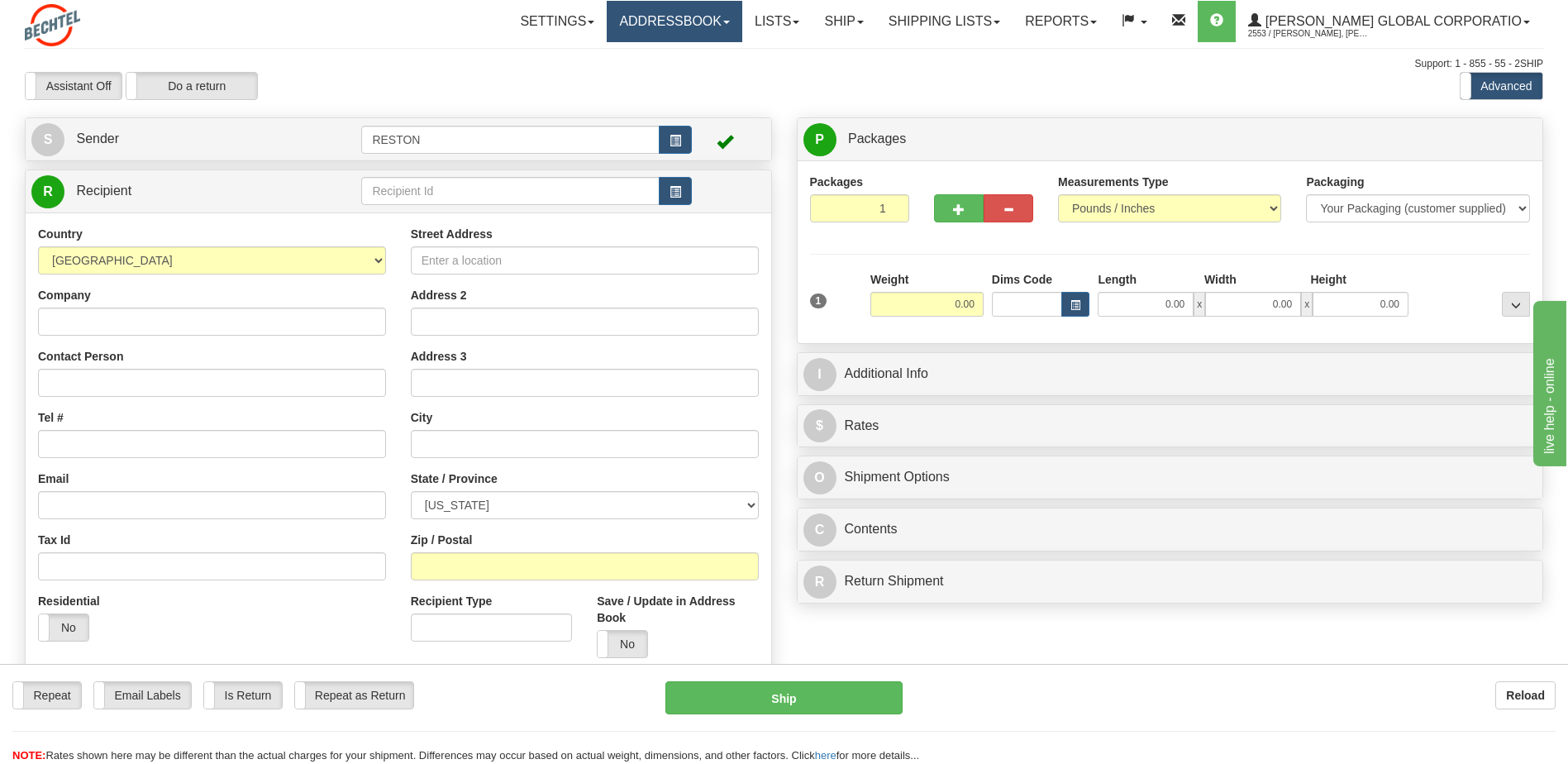
click at [743, 18] on link "Addressbook" at bounding box center [675, 22] width 136 height 42
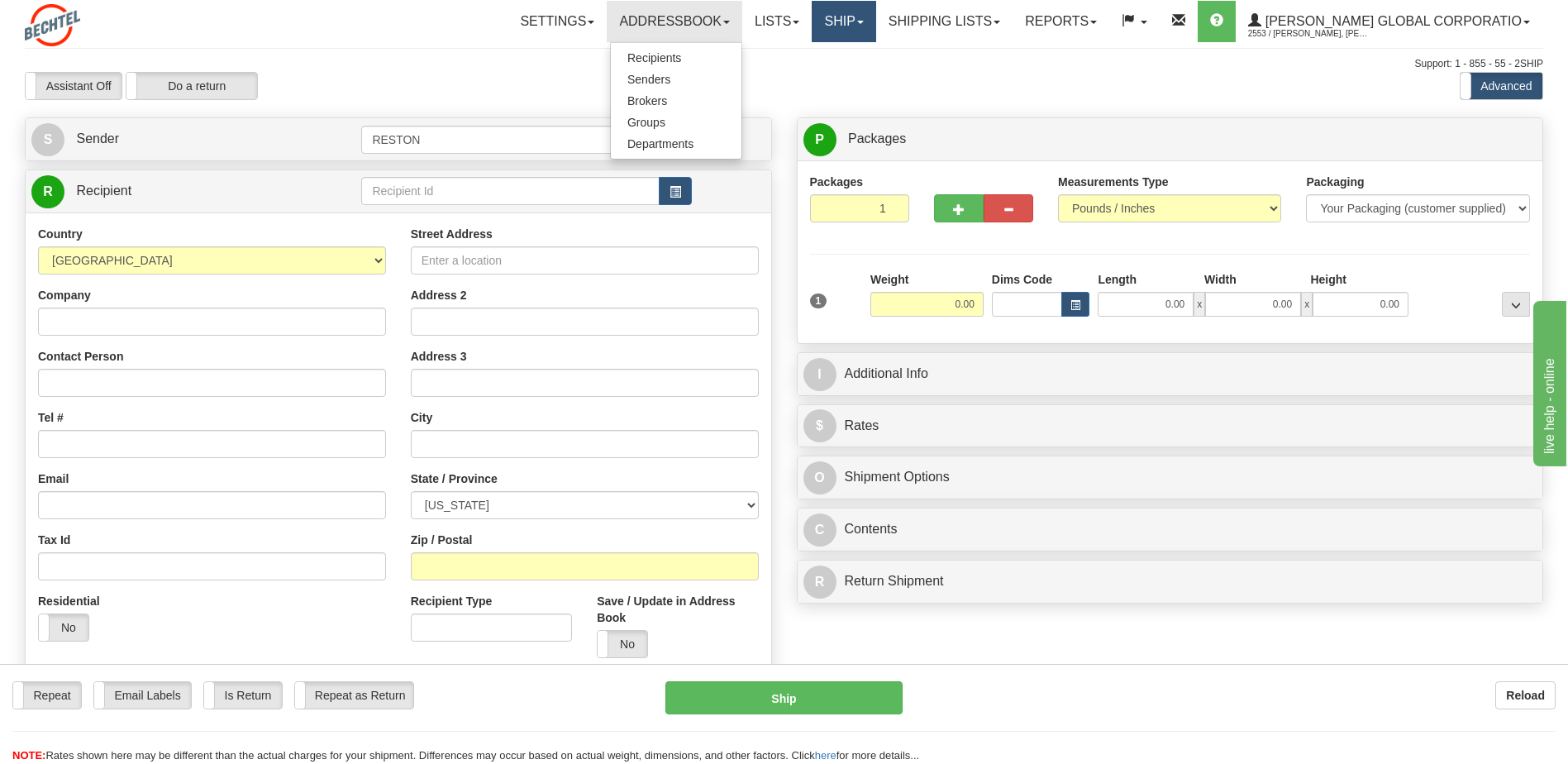
click at [864, 21] on span at bounding box center [861, 23] width 7 height 3
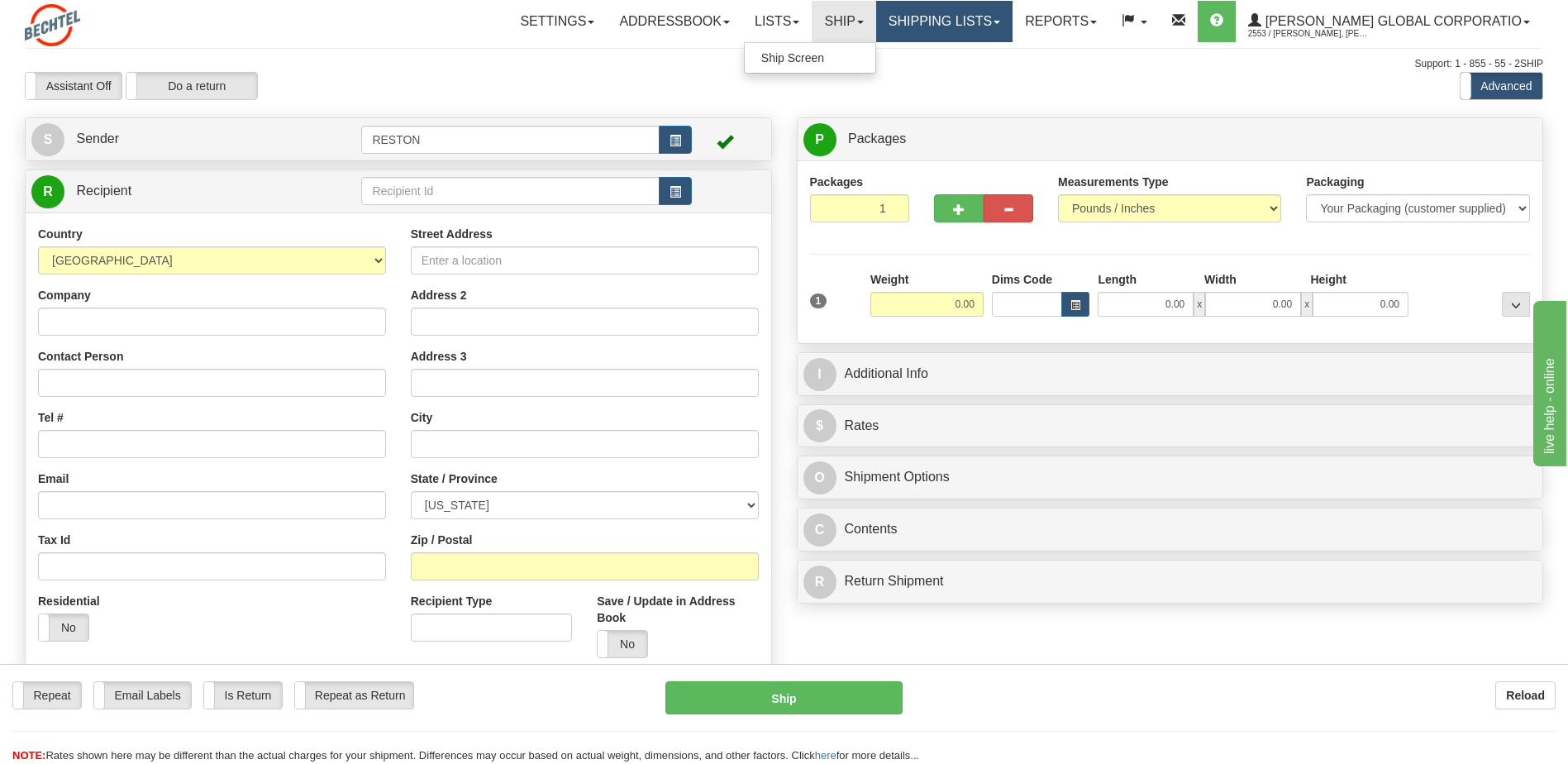
click at [1004, 26] on link "Shipping lists" at bounding box center [944, 22] width 137 height 42
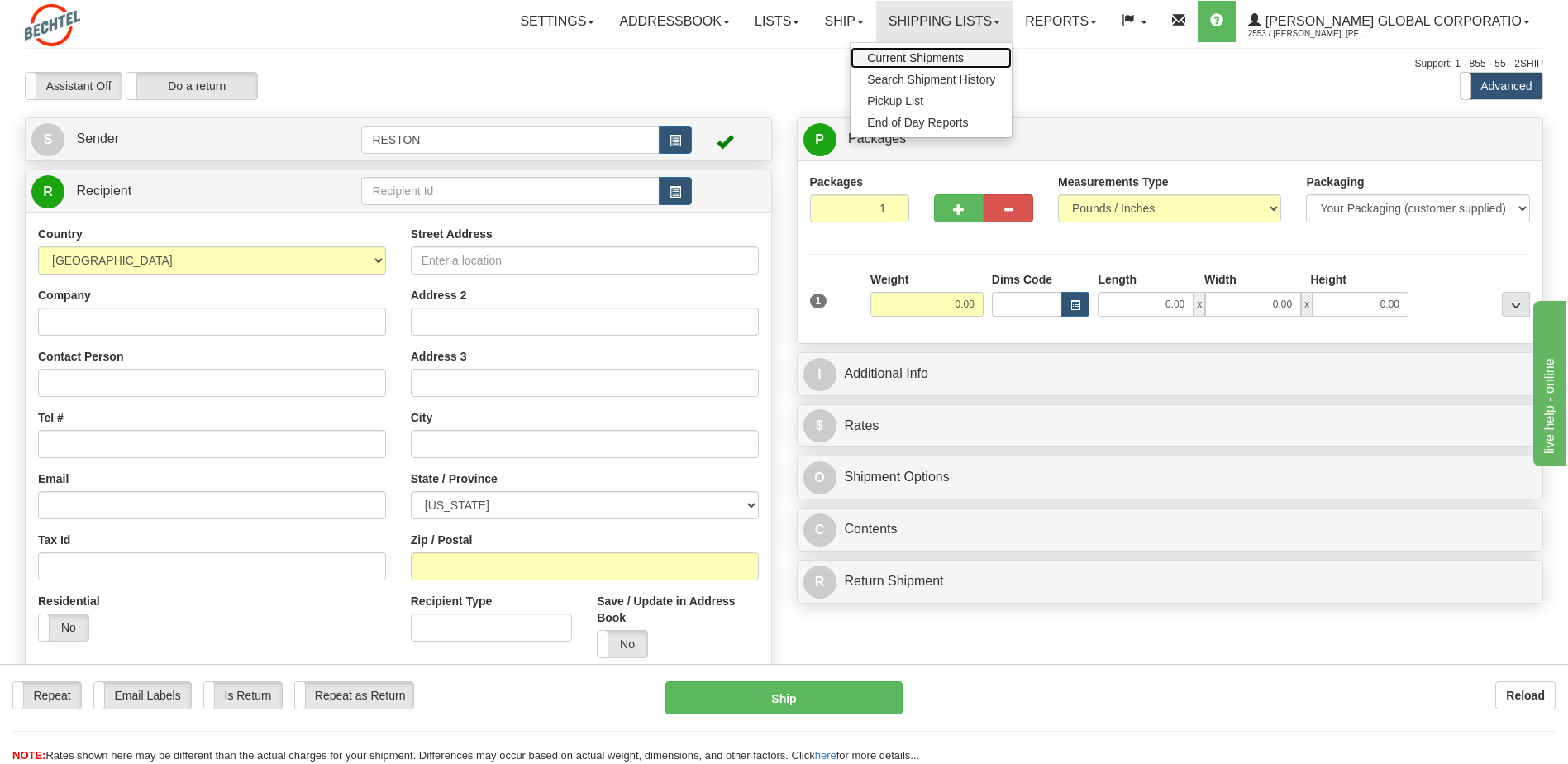
click at [964, 51] on span "Current Shipments" at bounding box center [915, 57] width 97 height 13
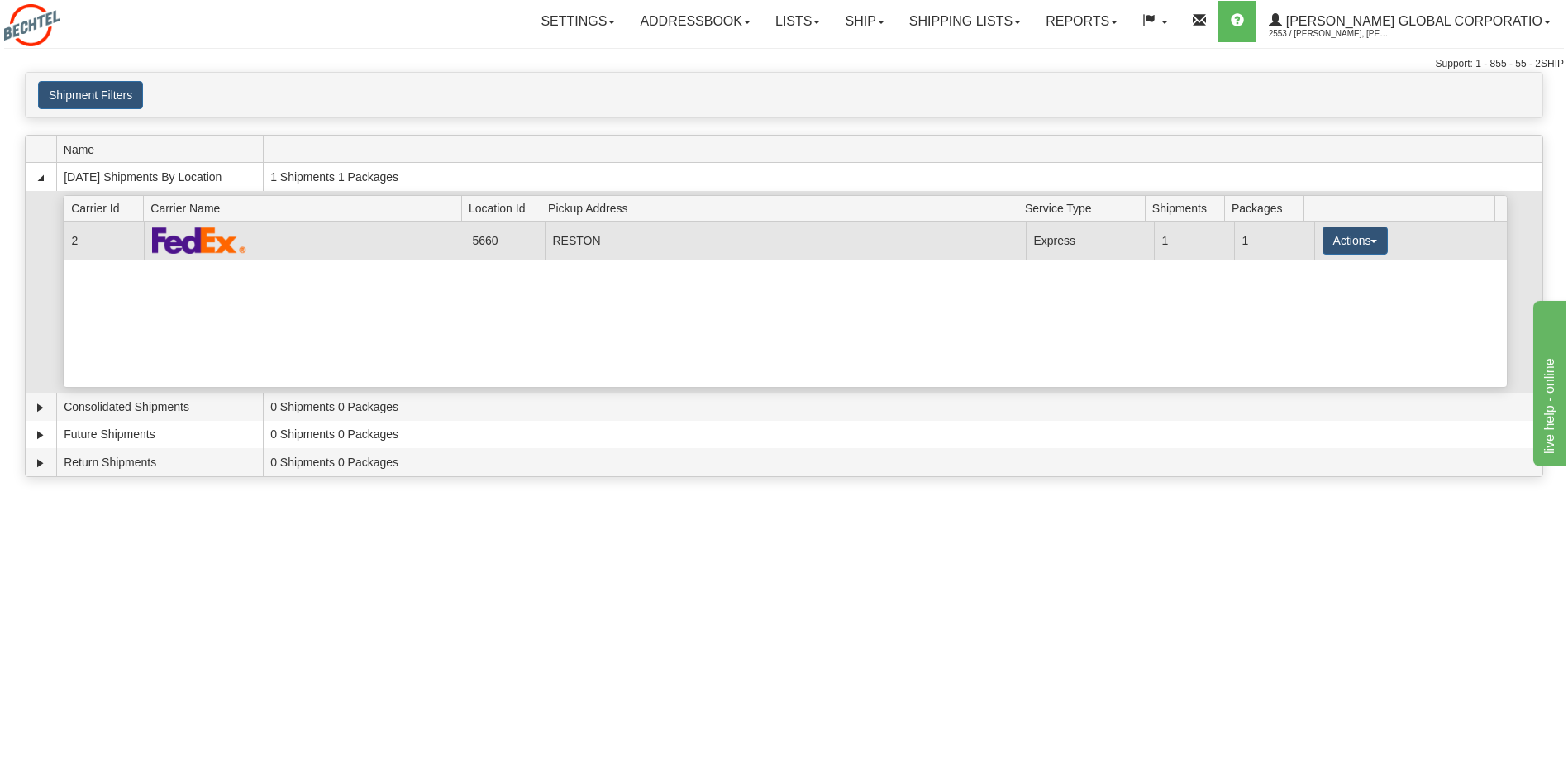
click at [369, 243] on td at bounding box center [304, 240] width 321 height 37
click at [1375, 242] on button "Actions" at bounding box center [1356, 240] width 66 height 28
click at [1321, 278] on link "Details" at bounding box center [1321, 271] width 132 height 22
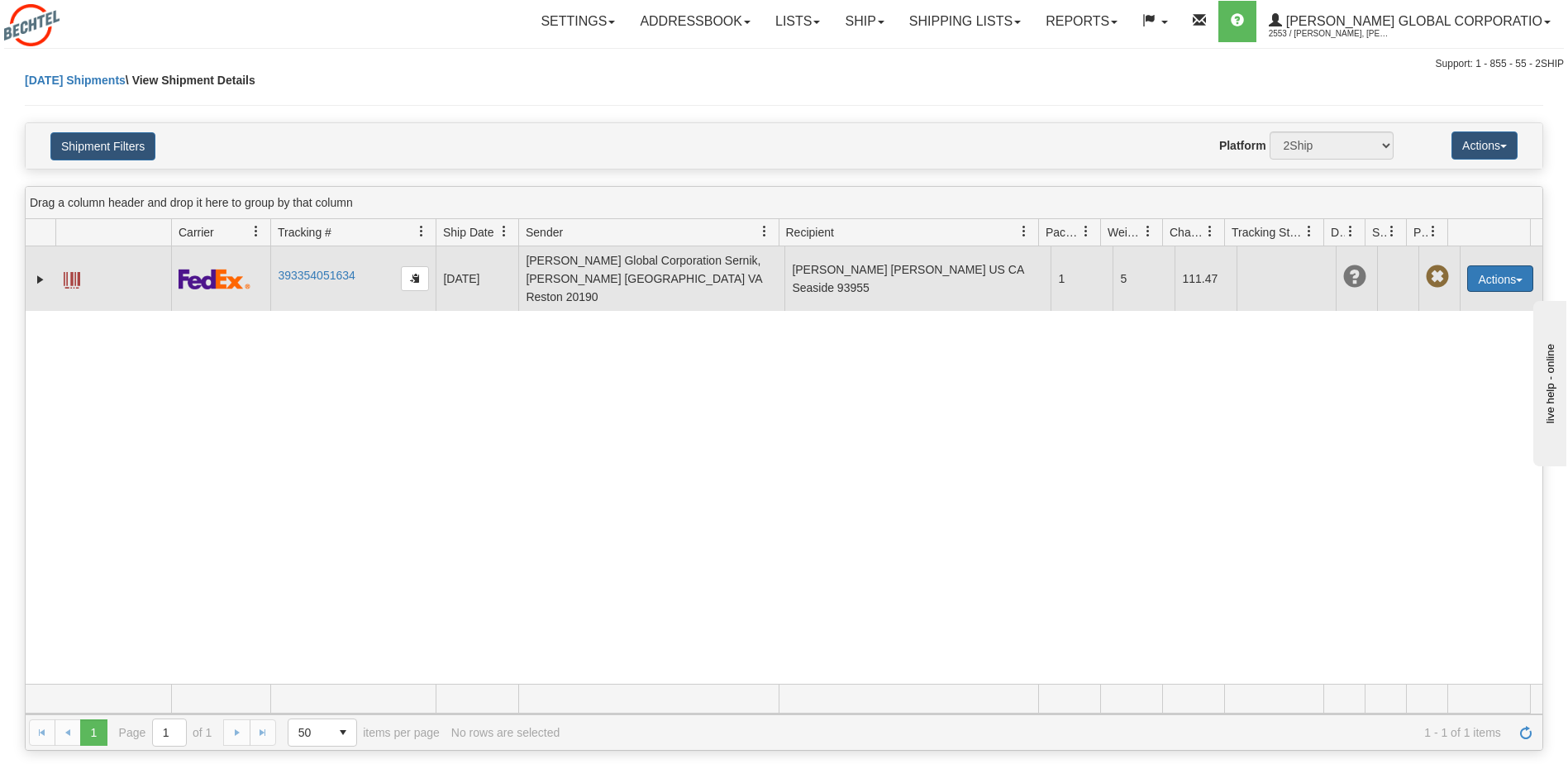
click at [1511, 265] on button "Actions" at bounding box center [1500, 278] width 66 height 26
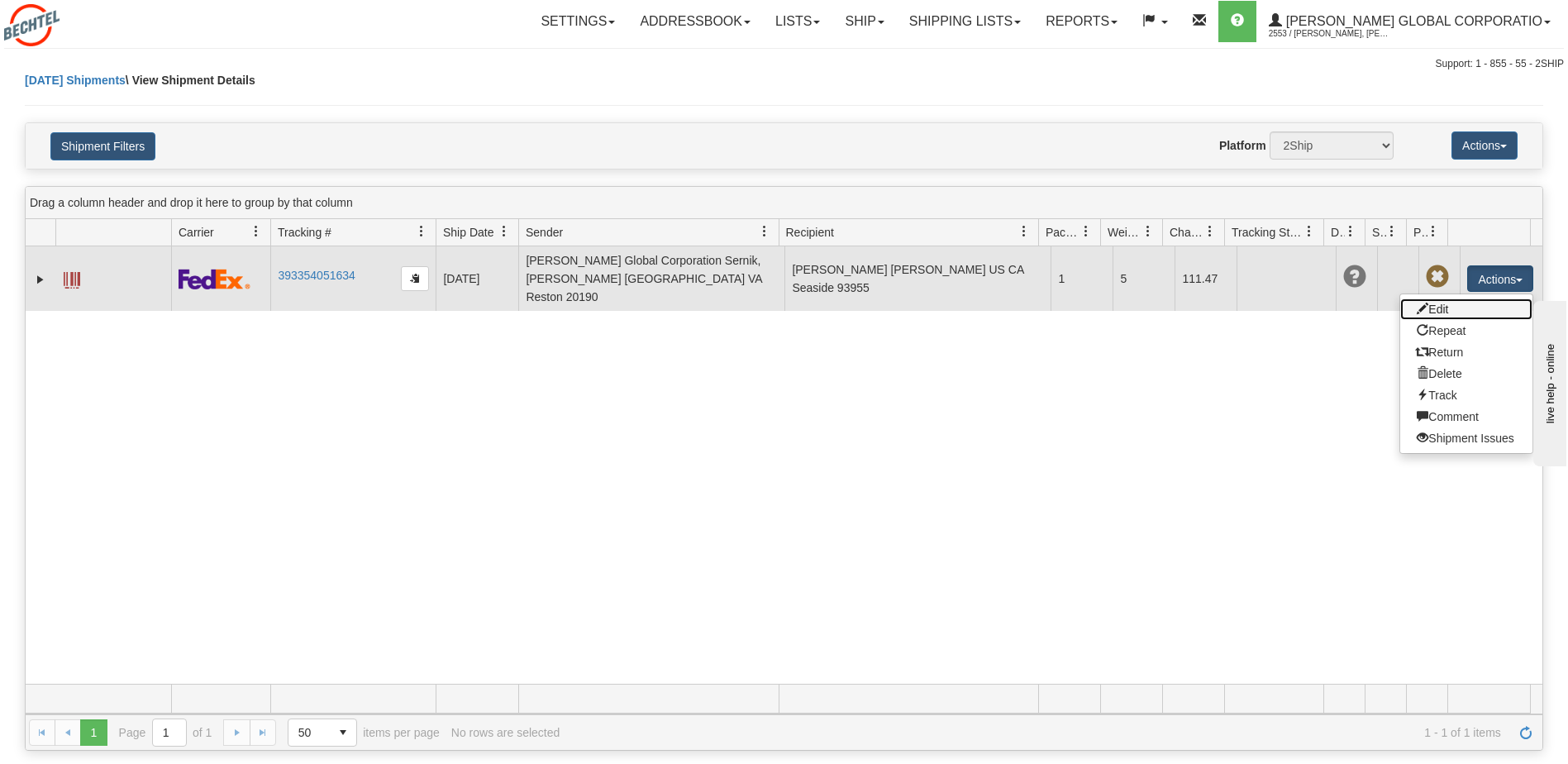
click at [1447, 298] on link "Edit" at bounding box center [1466, 309] width 132 height 22
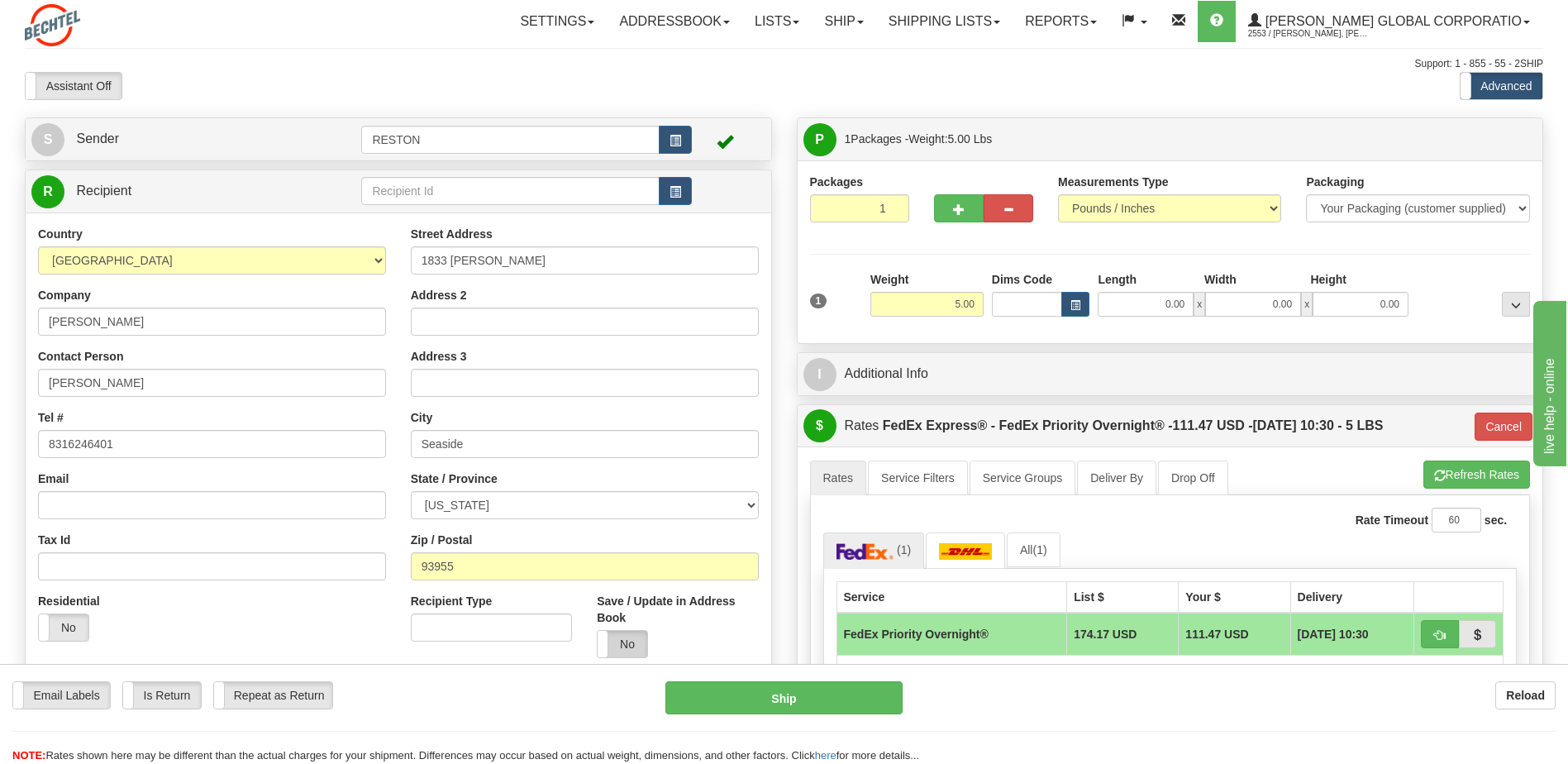
click at [646, 647] on label "No" at bounding box center [622, 644] width 50 height 26
click at [66, 635] on label "No" at bounding box center [63, 627] width 50 height 26
type input "01"
click at [787, 694] on button "Ship" at bounding box center [784, 698] width 237 height 33
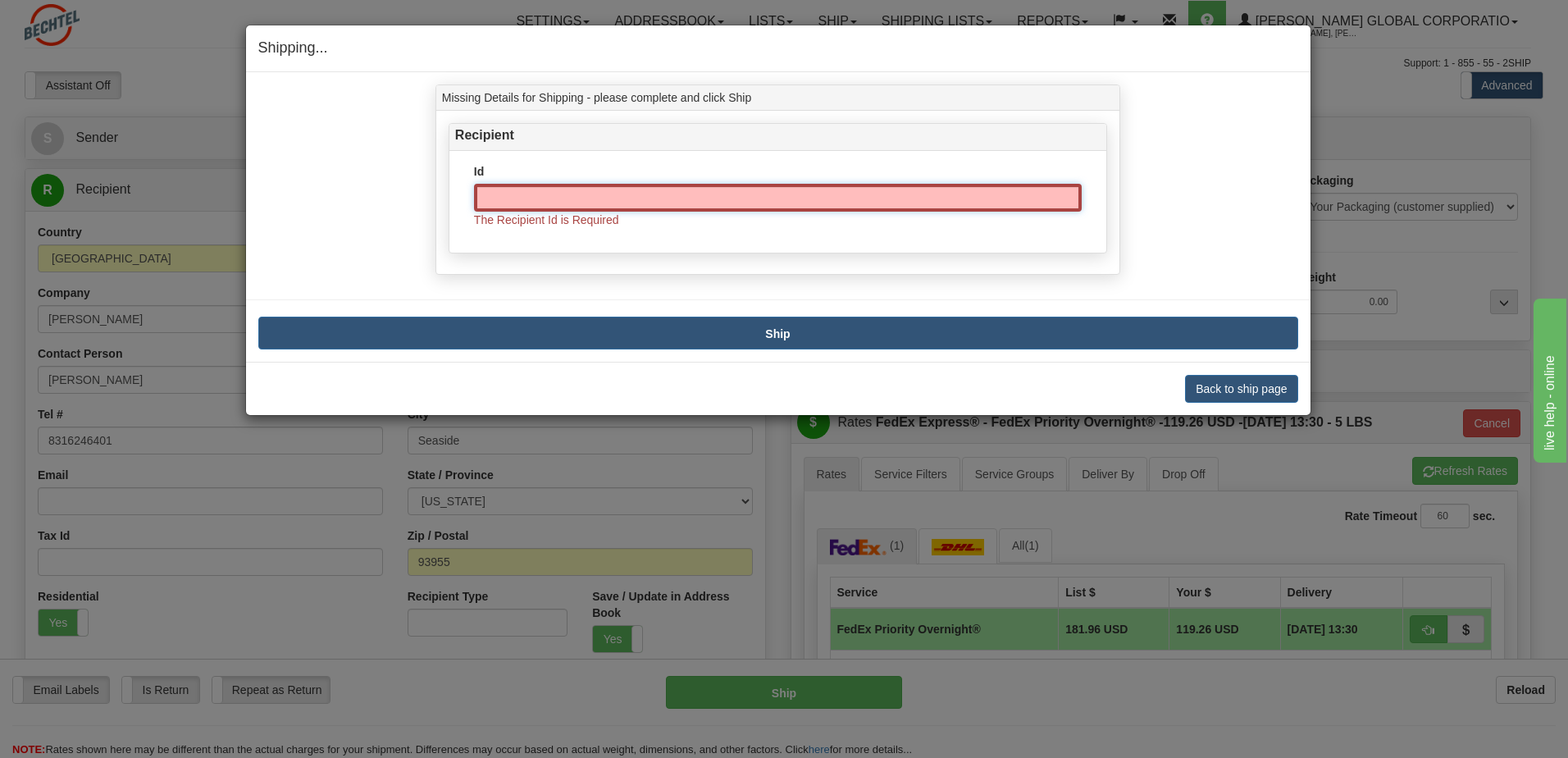
click at [510, 200] on input "Id" at bounding box center [778, 198] width 608 height 28
type input "[PERSON_NAME]"
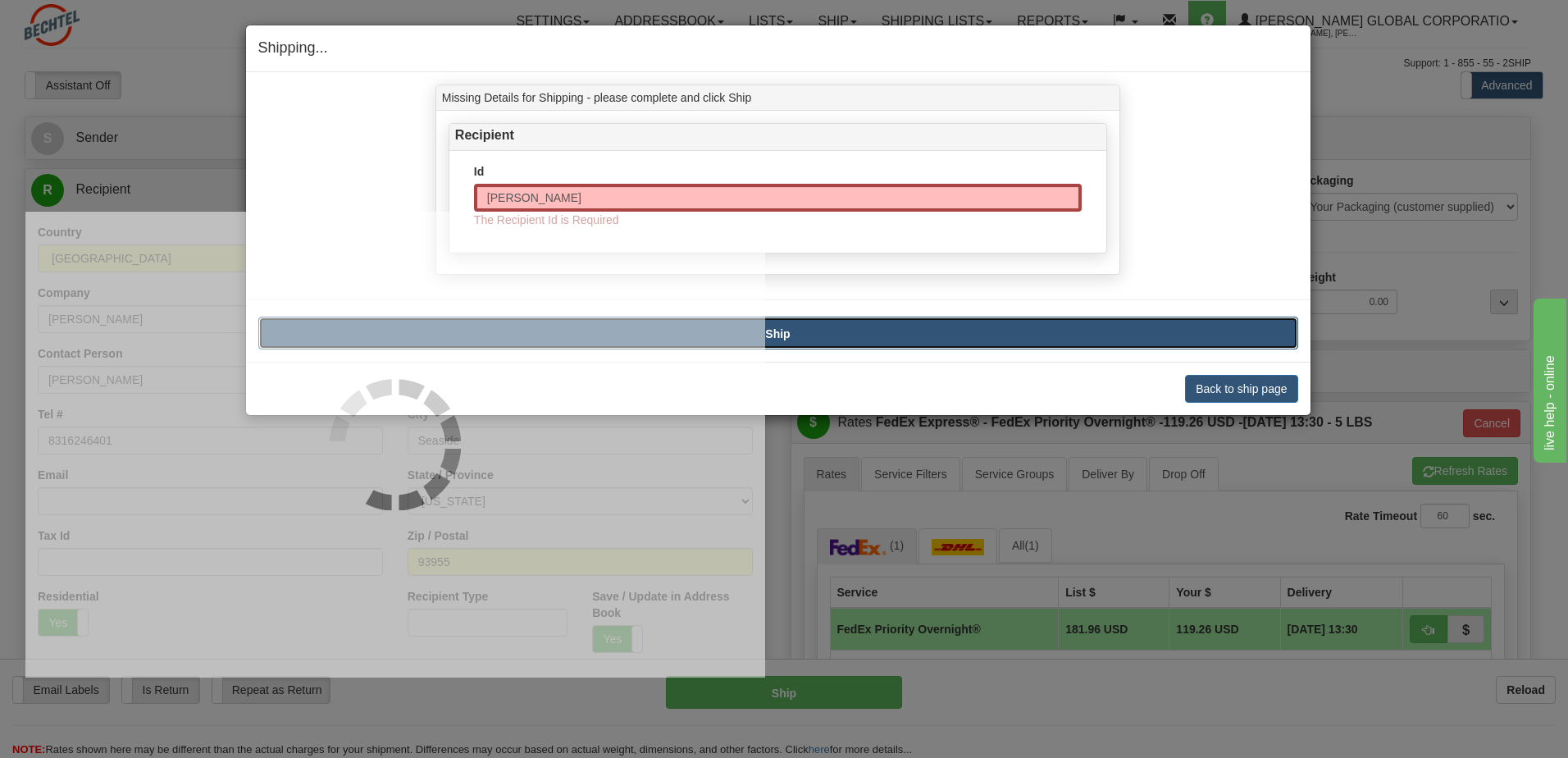
type input "01"
click at [864, 329] on button "Ship" at bounding box center [778, 333] width 1040 height 33
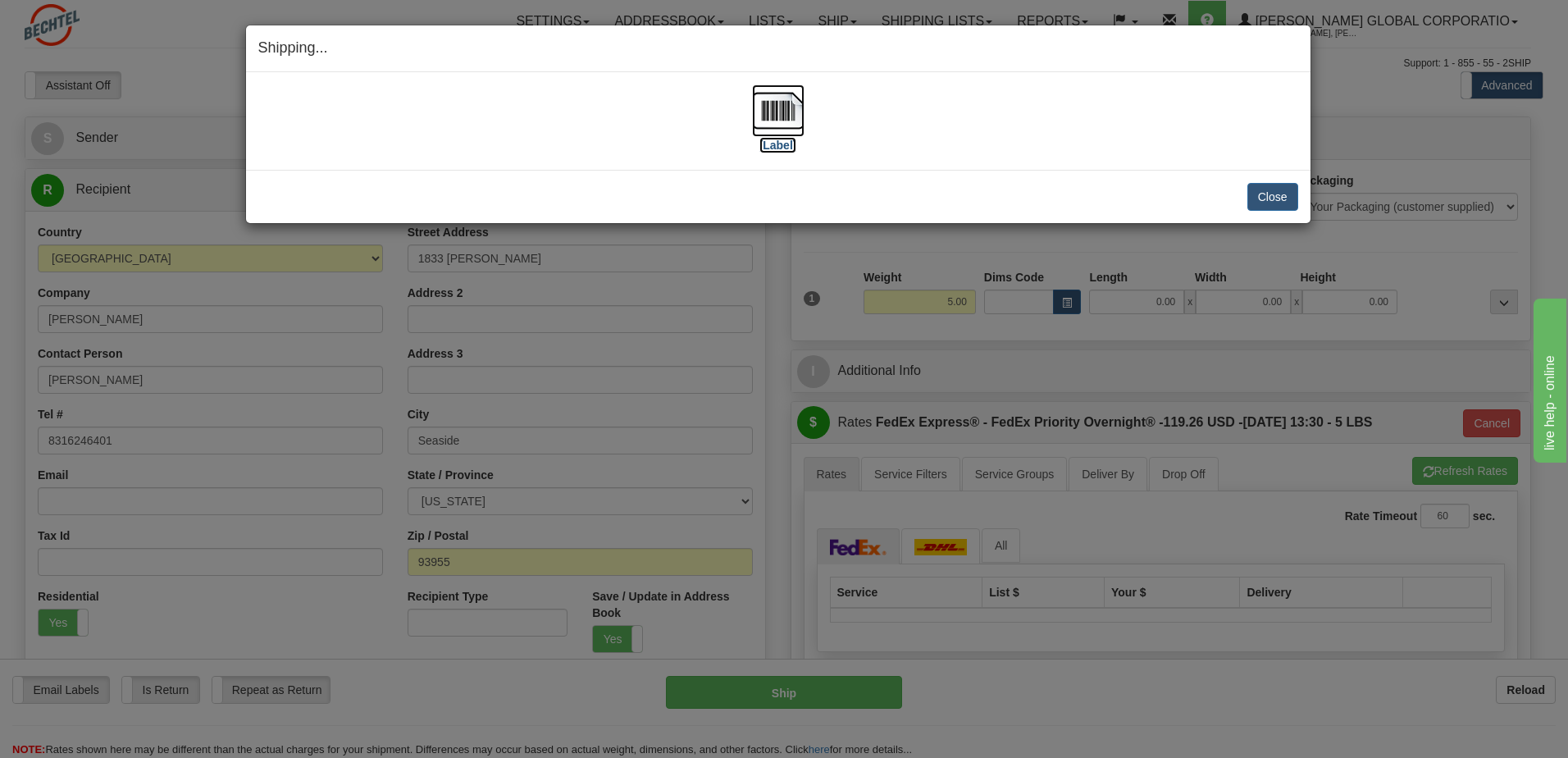
click at [777, 103] on img at bounding box center [778, 111] width 53 height 53
